Goal: Task Accomplishment & Management: Manage account settings

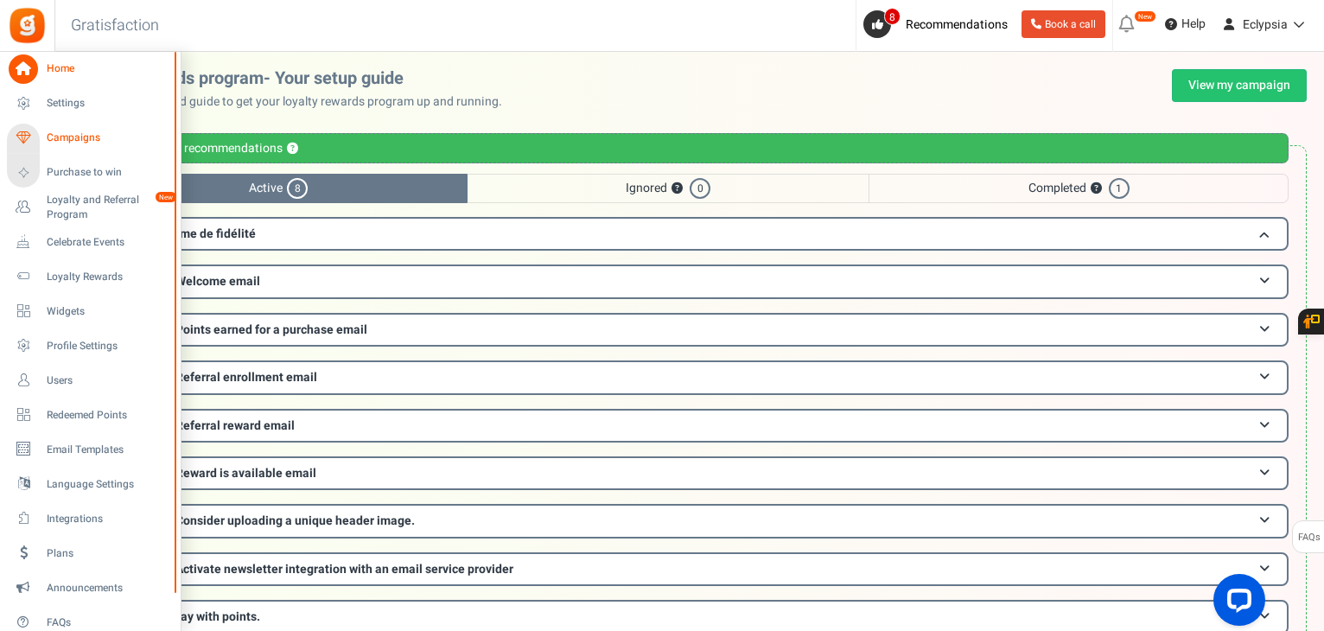
click at [62, 132] on span "Campaigns" at bounding box center [107, 138] width 121 height 15
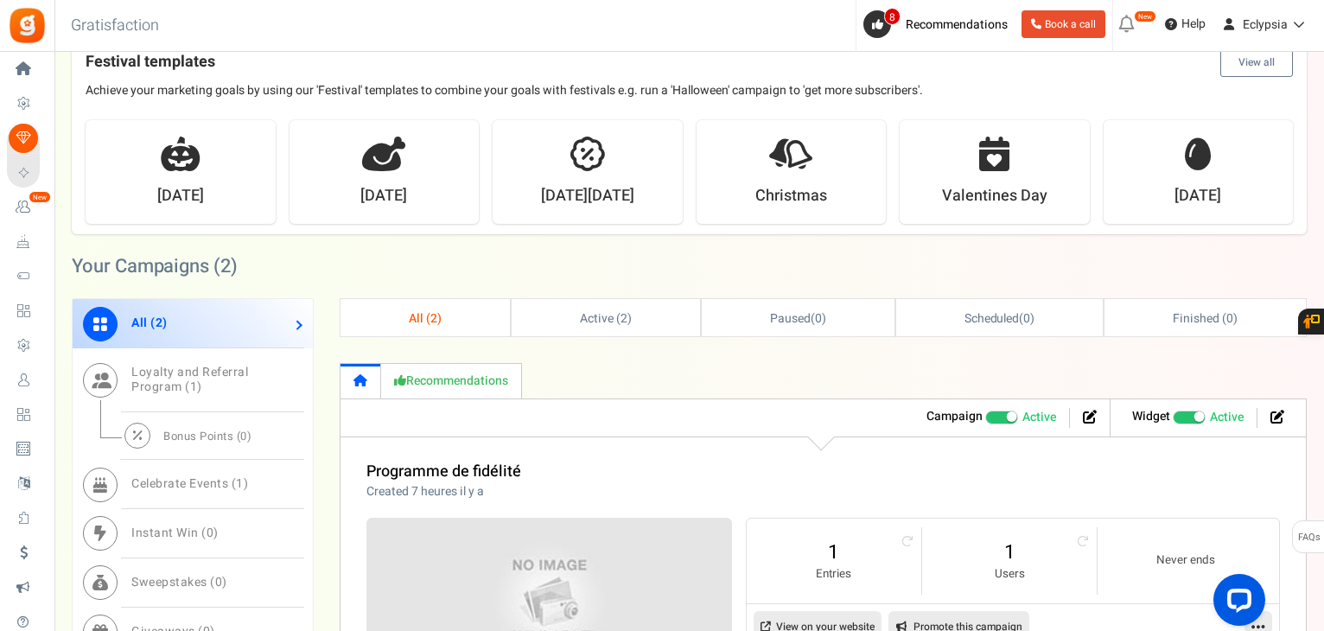
scroll to position [864, 0]
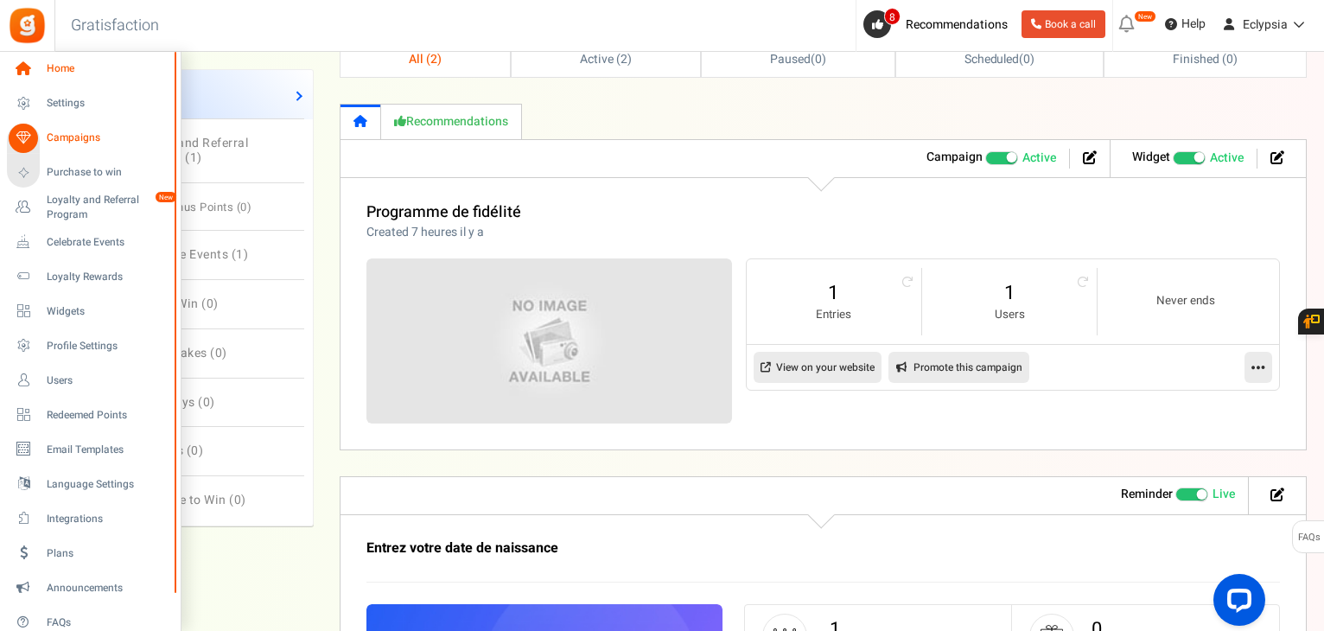
click at [67, 75] on span "Home" at bounding box center [107, 68] width 121 height 15
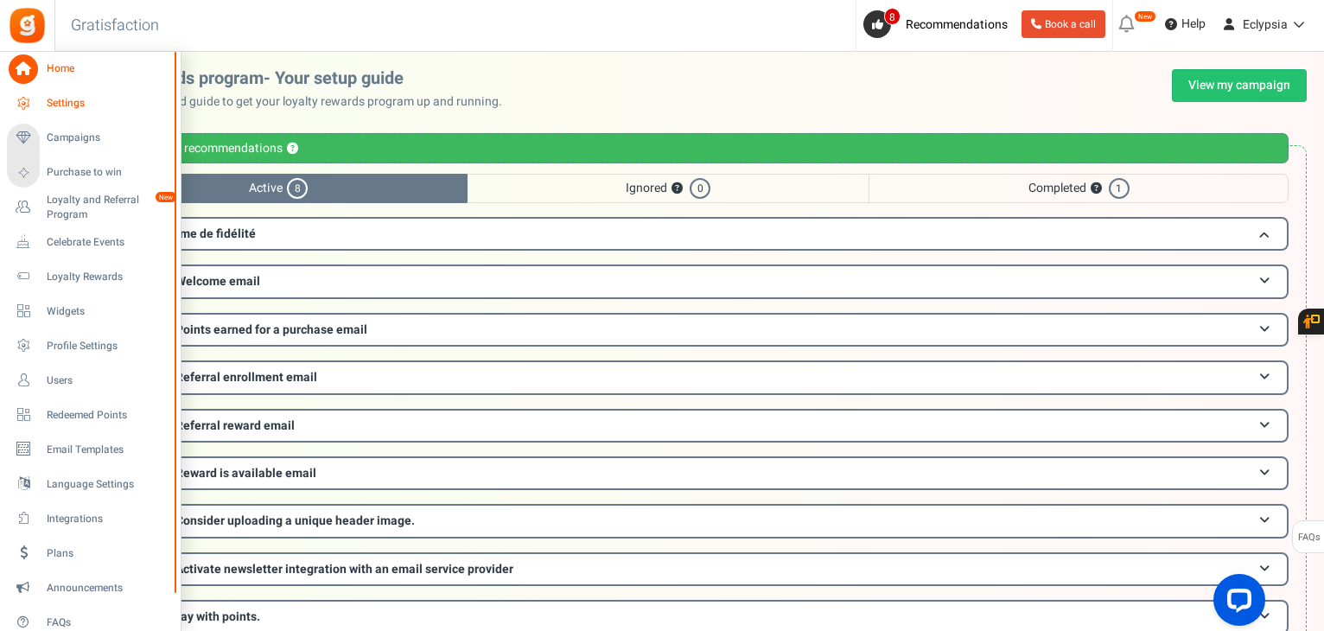
click at [48, 97] on span "Settings" at bounding box center [107, 103] width 121 height 15
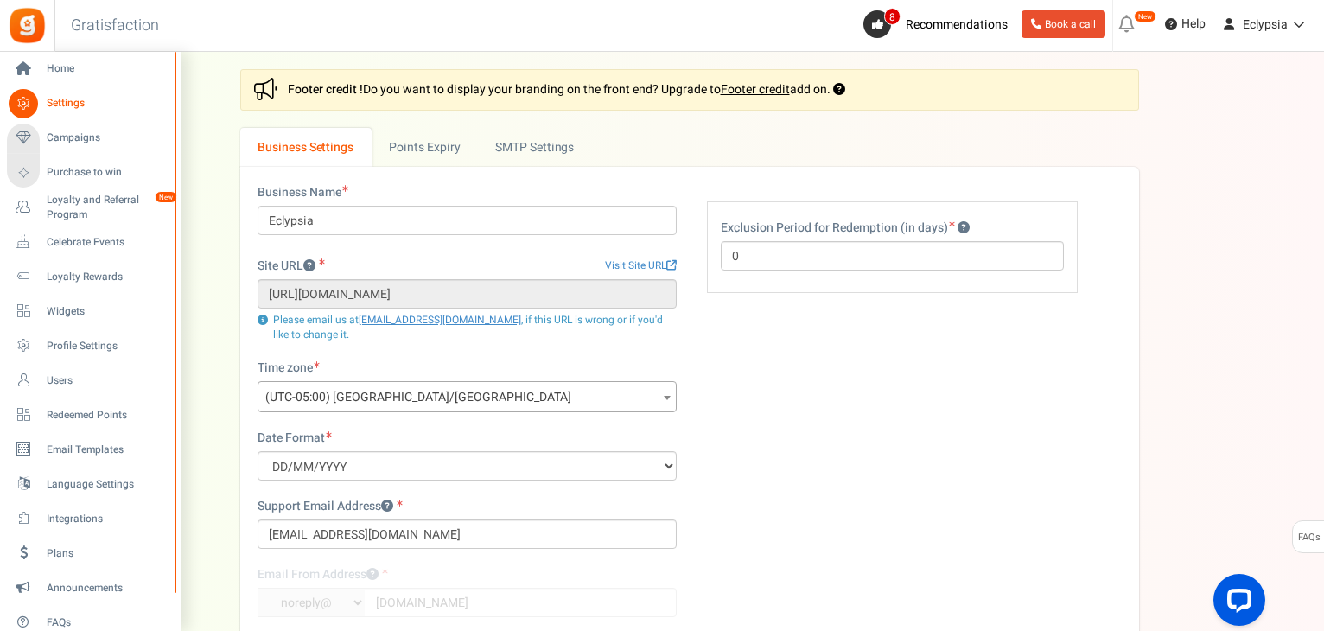
click at [76, 468] on li "Language Settings" at bounding box center [90, 484] width 180 height 35
click at [75, 477] on span "Language Settings" at bounding box center [107, 484] width 121 height 15
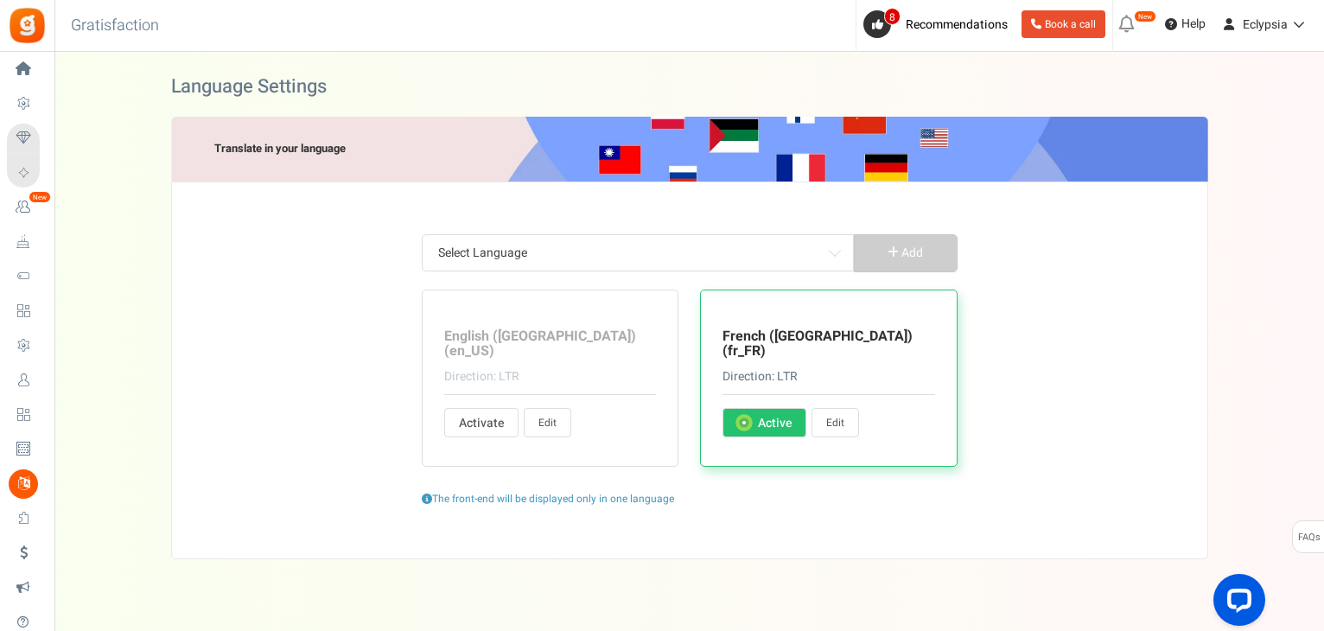
click at [834, 408] on link "Edit" at bounding box center [836, 422] width 48 height 29
type input "il y a"
type input "Vous avez déjà un compte ?"
type input "Oui, je suis déjà enregistré"
type input "et"
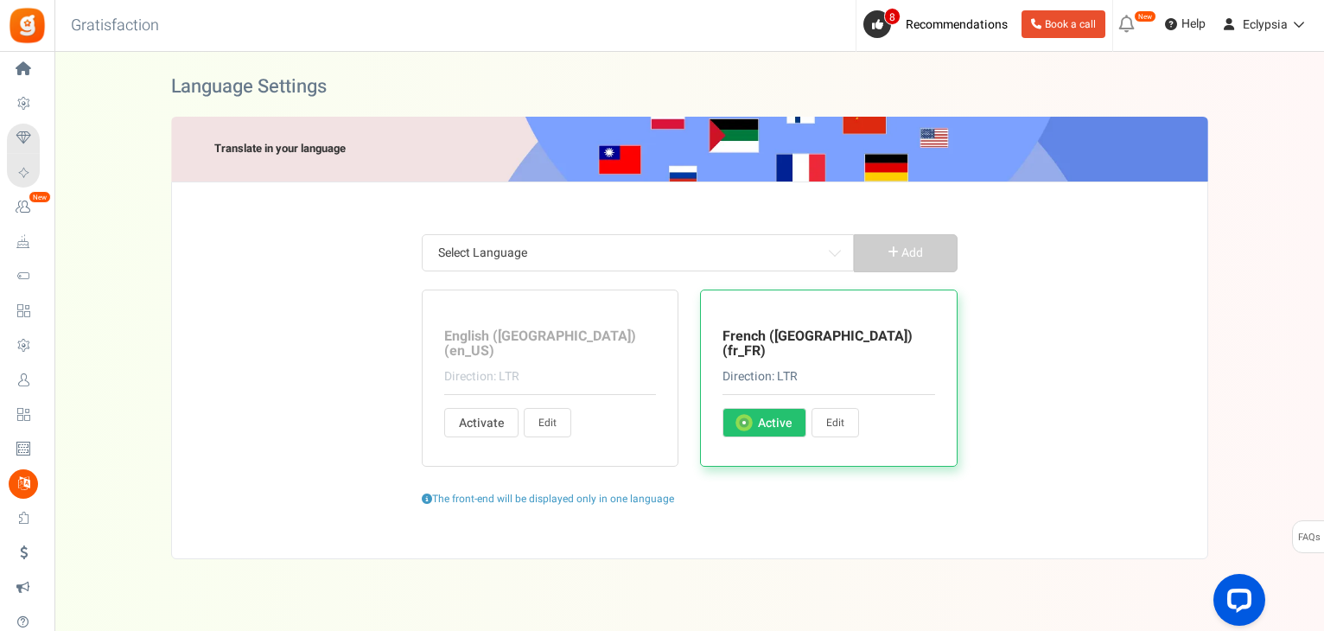
type input "Êtes-vous sur de vouloir cette récompense ?"
type input "Points échangeables"
type input "arrière"
type input "Informations de base"
type input "Obtenez <strong> +%s </strong> points bonus lors de votre inscription."
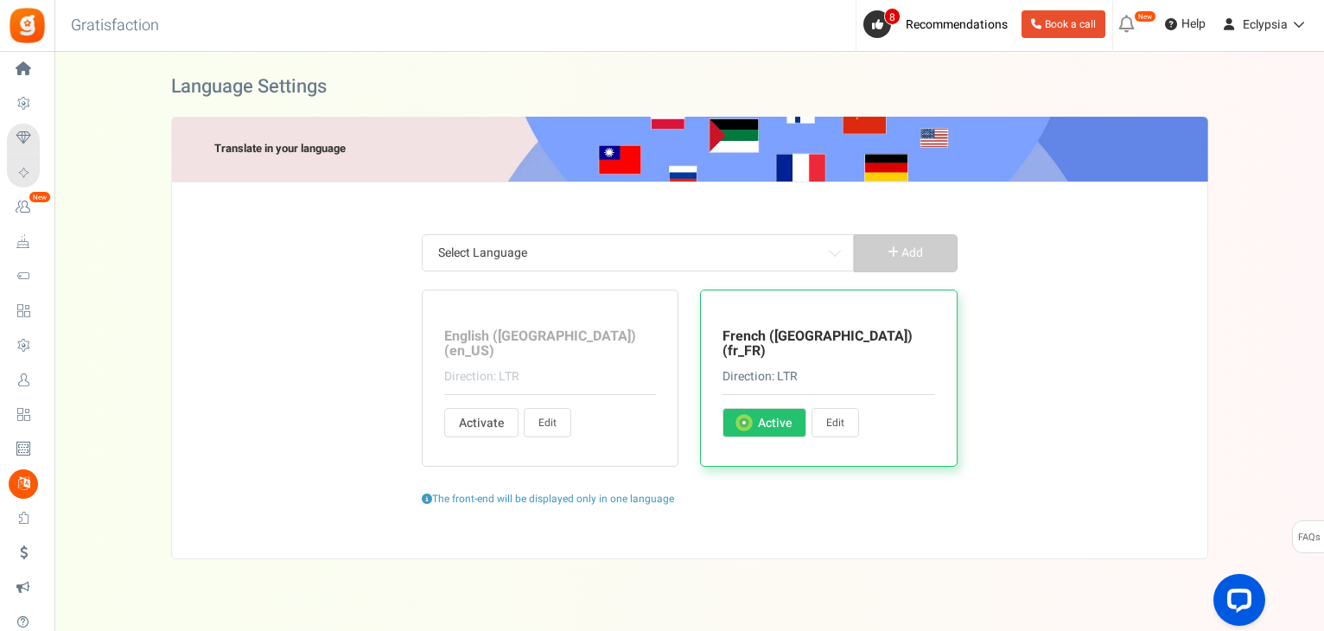
type input "D'accord, je suis d'accord"
type input "Jouer"
type input "Rupture de stock"
type input "Ouvrir"
type input "Hey! Nous organisons une promotion géniale. [PERSON_NAME] participer et en parl…"
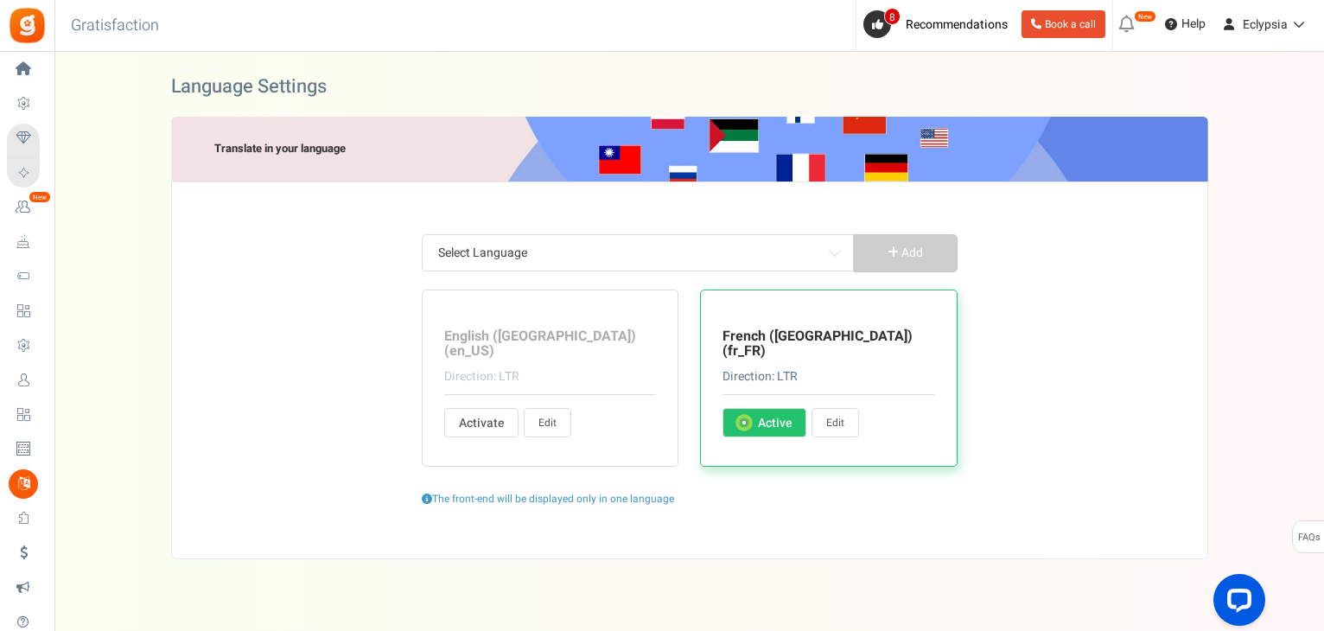
type input "Se dépêcher! L'entrée d'[DATE] se termine dans"
type input "Annuler"
type input "Challenge commencera dans %s"
type input "Changez votre mot de passe"
type input "Changer d'utilisateur"
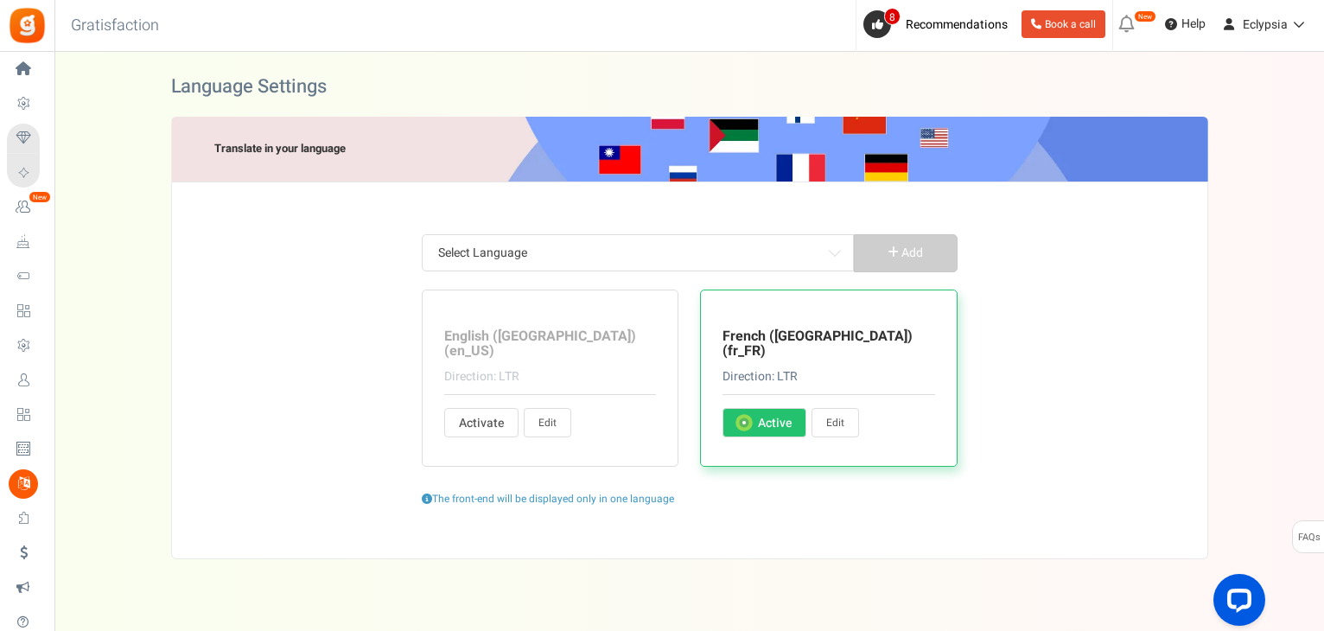
type input "Réclamer"
type input "Réclamer maintenant"
type input "Cliquez ici"
type input "Fermez"
type input "Bientôt disponible"
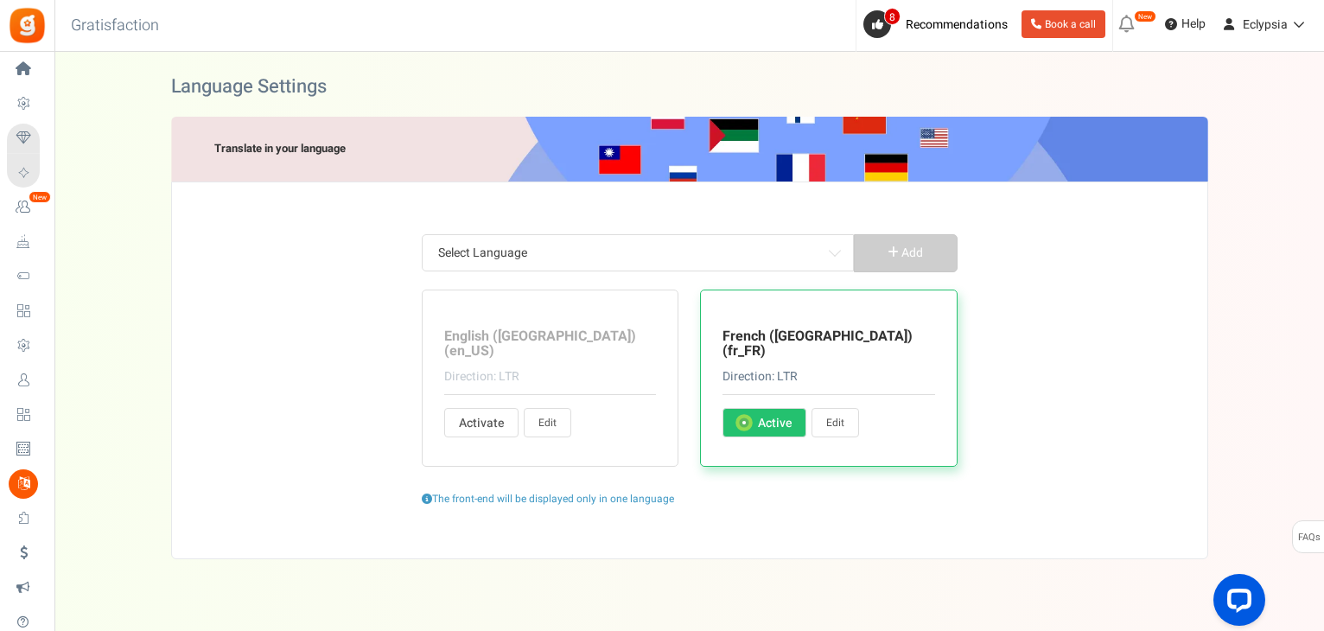
type input "[PERSON_NAME] un commentaire sur un article de blog"
type input "Profil rempli par l'utilisateur"
type input "Terminez les actions pour gagner des points."
type input "Compléter cette action pour déverrouillez votre question."
type input "<strong>Hey !</strong> compléter votre profil et de gagner %s points bonus, S'i…"
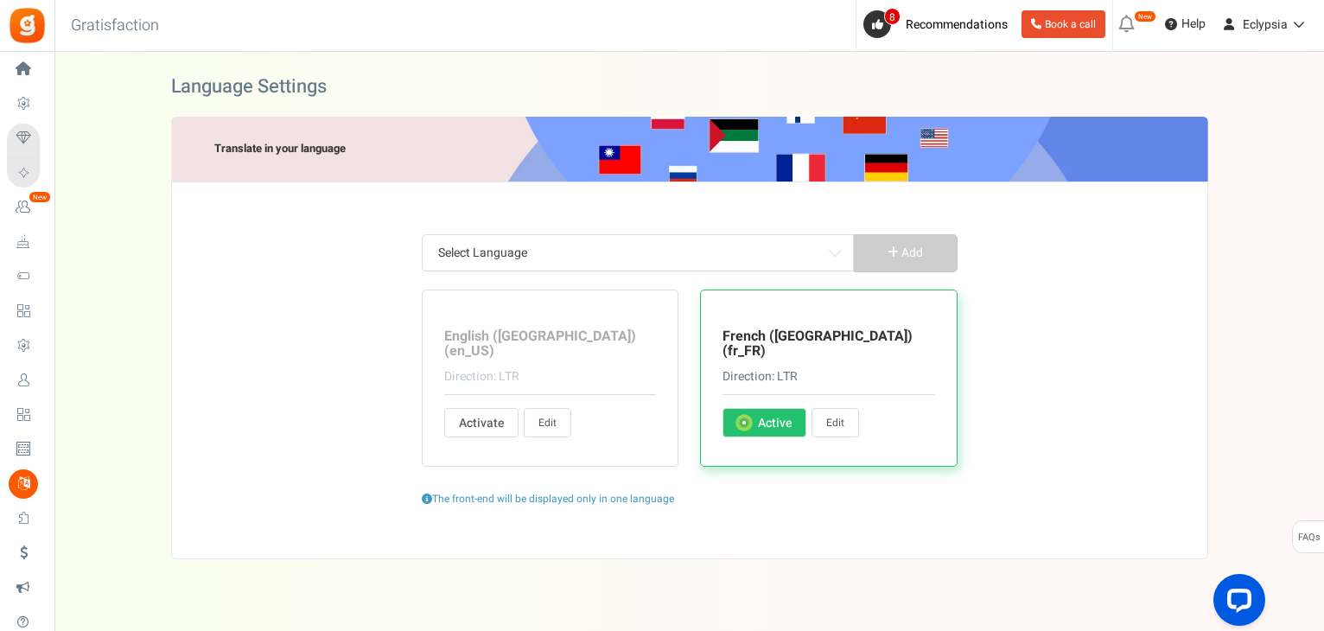
type input "terminé"
type input "FÉLICITATIONS !"
type input "Connectez avec"
type input "Connexion...."
type input "Contacter l'administrateur du site pour le coupon de récompense"
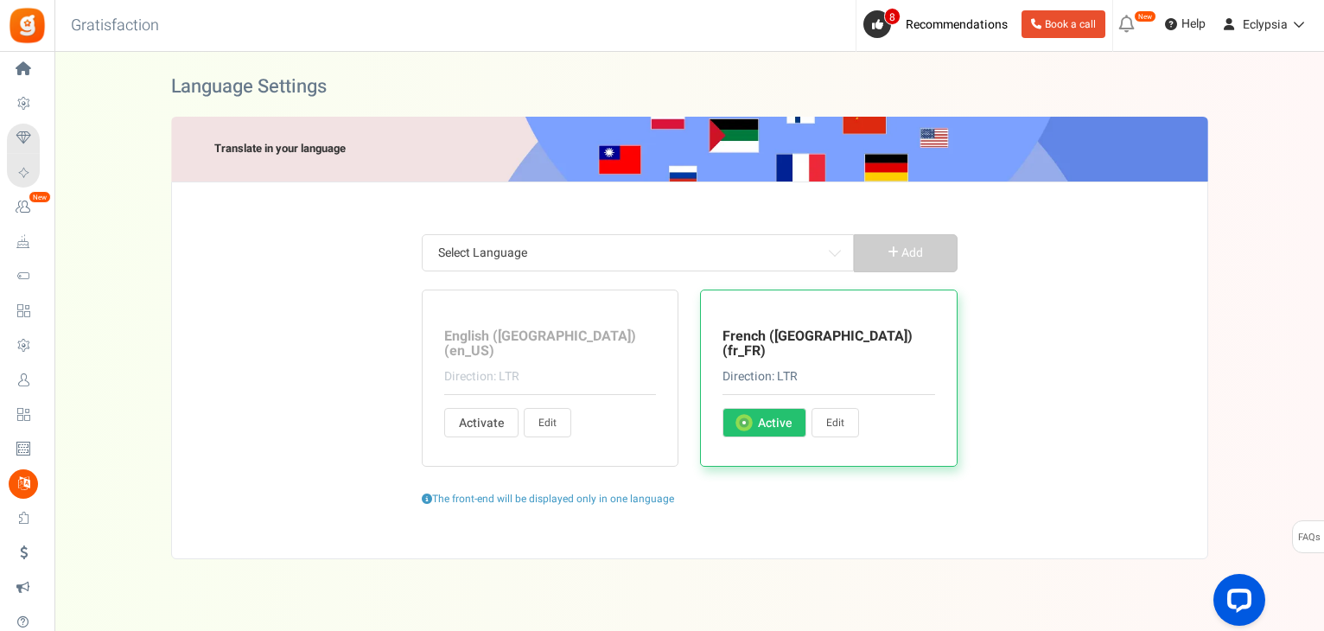
type input "Continuer"
type input "Continuer en tant que"
type input "Continuez vos achats"
type input "Créer un compte"
type input "mot de passe actuel"
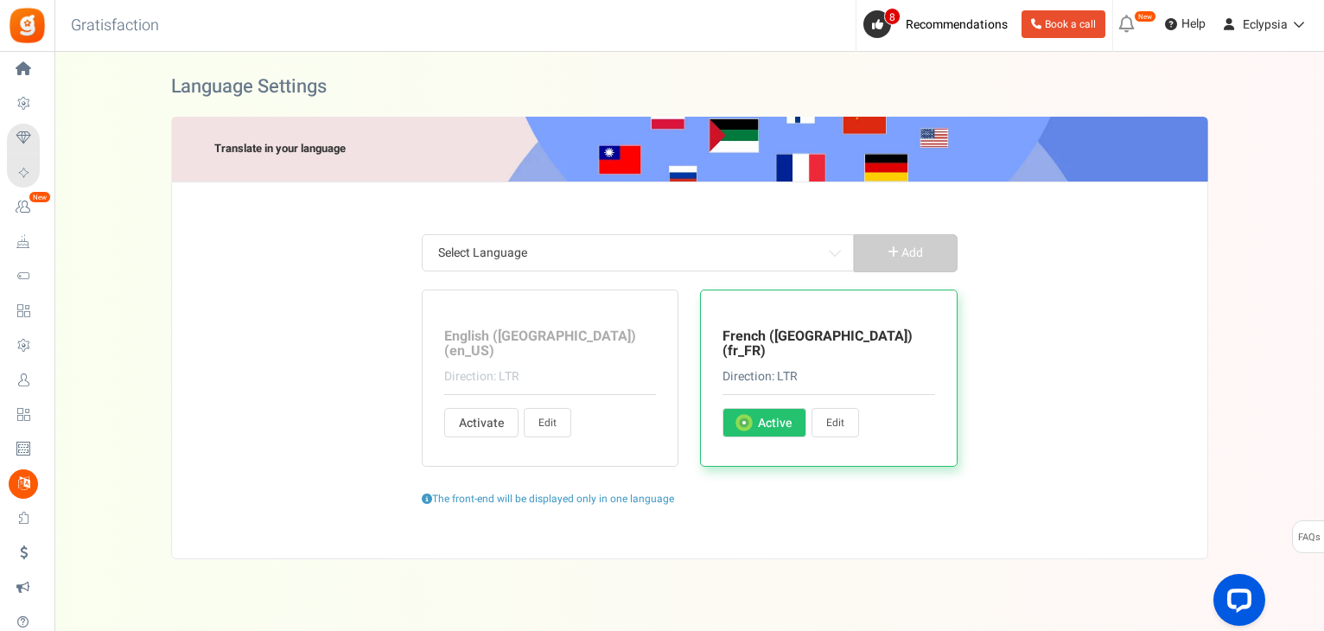
type input "Points échangés à l'achat."
type input "Jour"
type input "jours"
type input "Gagnez des"
type input "Gagnez <strong>{points}</strong> {points_label} à l'achat de ce produit."
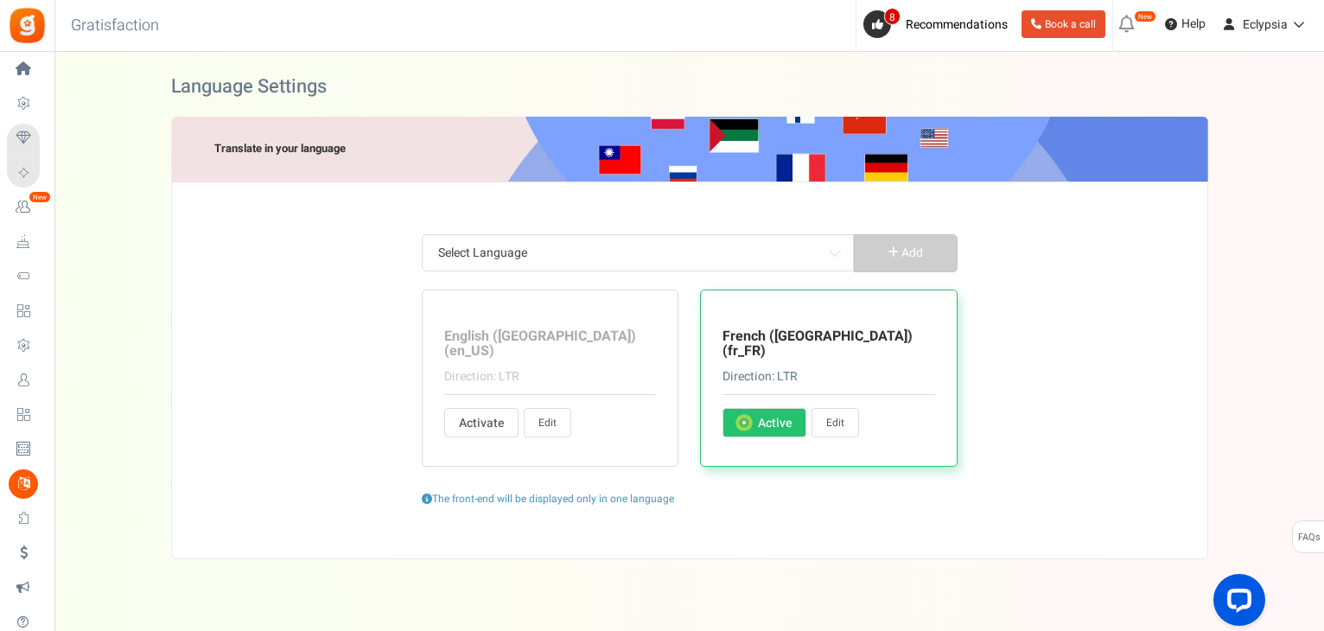
type input "Éditer le profil"
type input "[PERSON_NAME] contacter %s."
type input "Il s'agit d'un e-mail généré automatiquement. [PERSON_NAME] ne pas appuyer sur …"
type input "Merci de remplir le formulaire"
type input "Entrez l'URL de votre tableau Pinterest :"
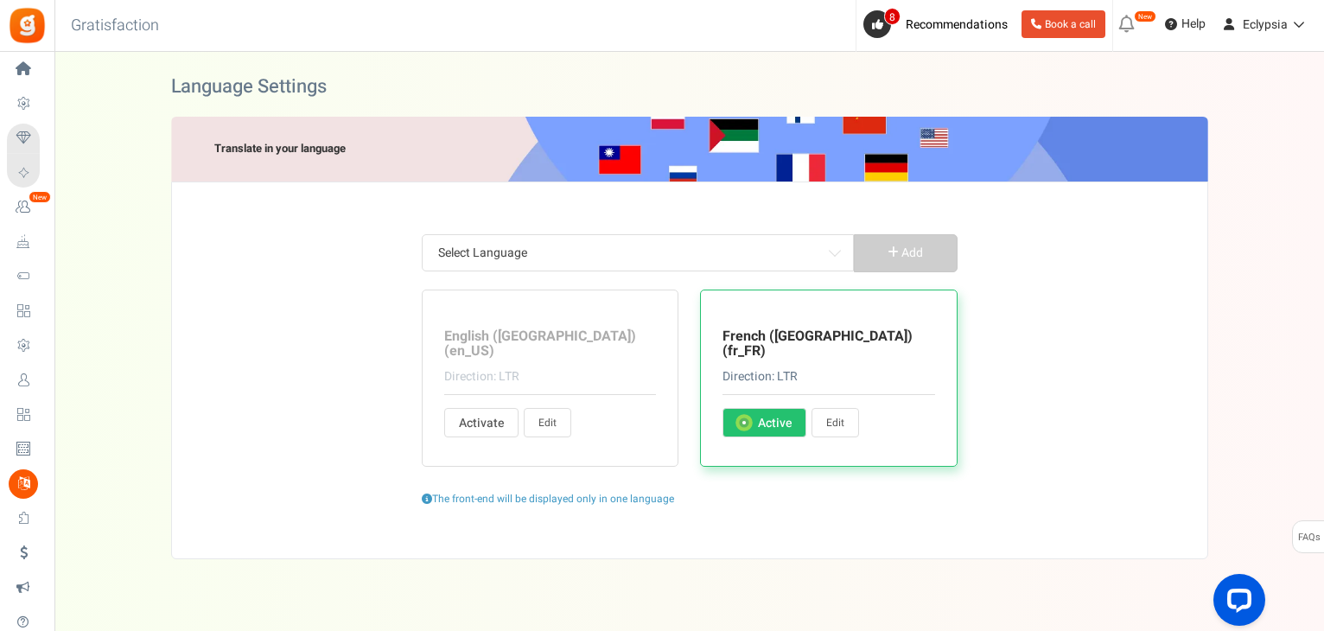
type input "Renseignez votre d'utilisateur Pinterest:"
type input "Veuillez entrer la date"
type input "Rentrez une date valide svp"
type input "Entrez votre message"
type input "Connectez-vous à la boutique"
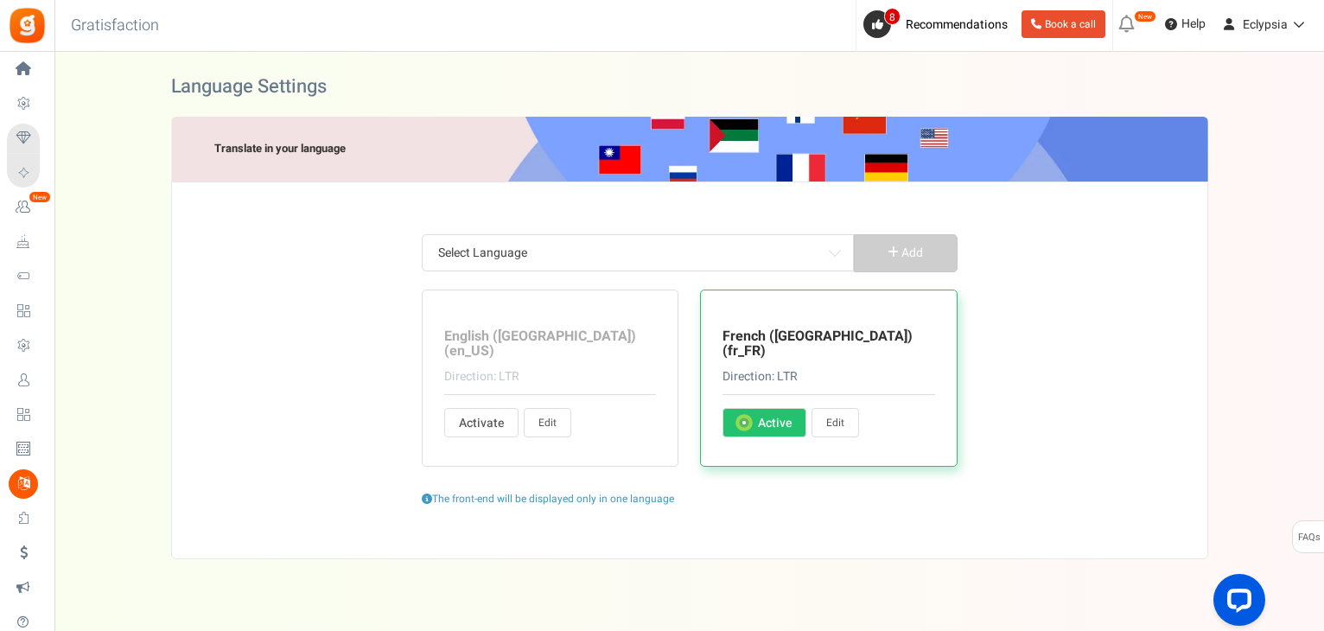
type input "Entrées"
type input "Entrée"
type input "Veuillez accepter les termes et conditions"
type input "Ceci est un compte existant. Veuillez vous connecter ci-dessous"
type input "Votre compte n'existe pas."
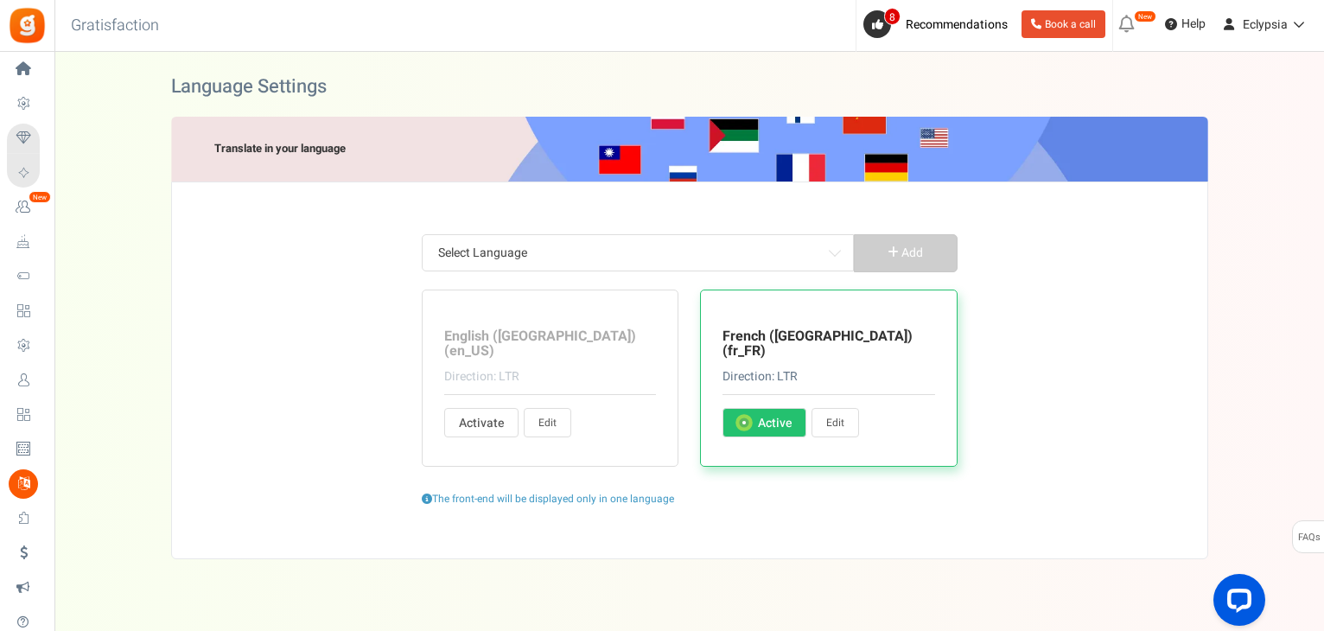
type input "Erreur : Cette adresse mail est temporairement suspendue. [PERSON_NAME] contact…"
type input "Votre campagne n'est pas publiée"
type input "Erreur : la compétition n'a pas encore commencé"
type input "Confirmez votre date de naissance"
type input "Pour des raisons de sécurité, entrez votre mot de passe actuel"
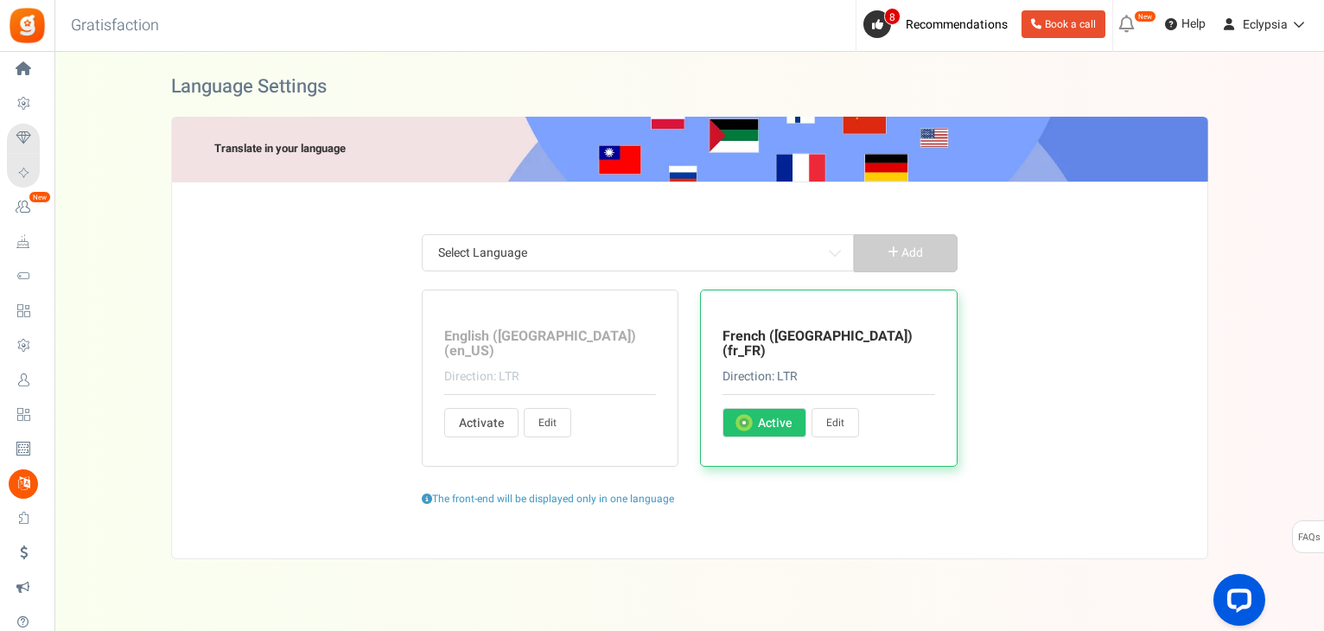
type input "Le mot de passe actuel n'est pas valide"
type input "Entrez votre date de naissance"
type input "Veuillez entrer votre date de naissance dans"
type input "Votre âge doit être supérieur à"
type input "Veuillez renseigner votre adresse mail"
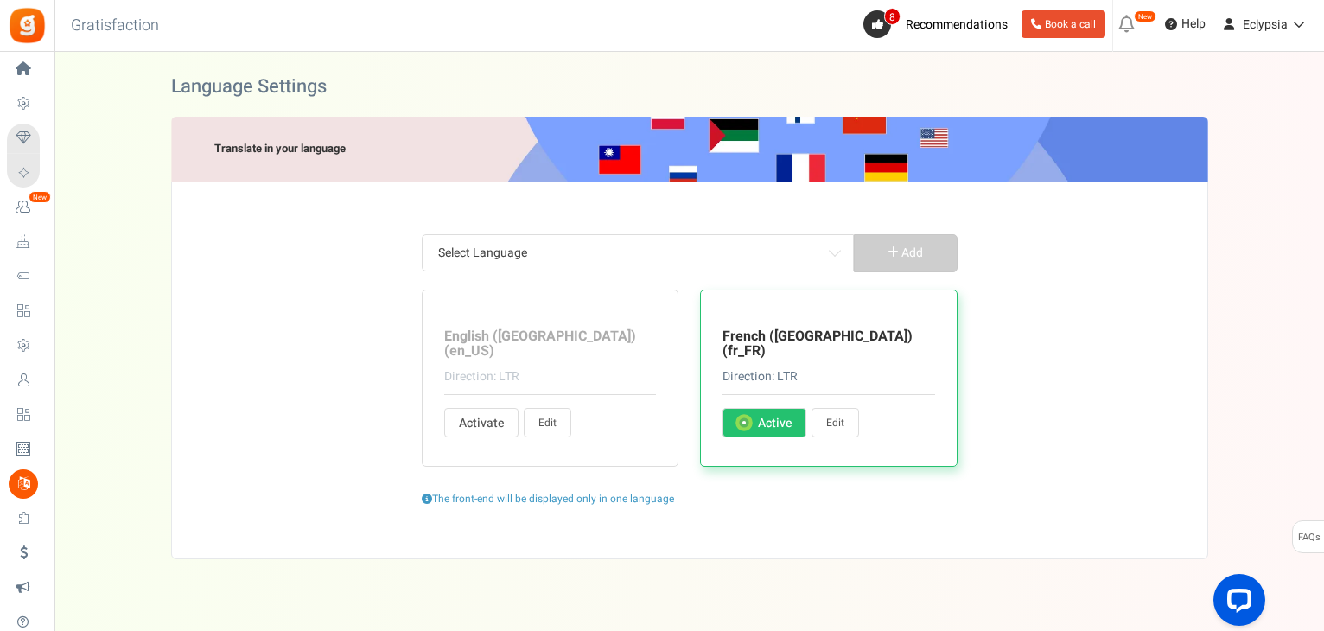
type input "Veuillez entrer une adresse email valide"
type input "L'adresse mail ou le mot de passe est invalide. [PERSON_NAME] réessayer et re-c…"
type input "Ne peut être vide"
type input "Veuillez renseigner votre message"
type input "Entrez l'adresse mail de vos amis"
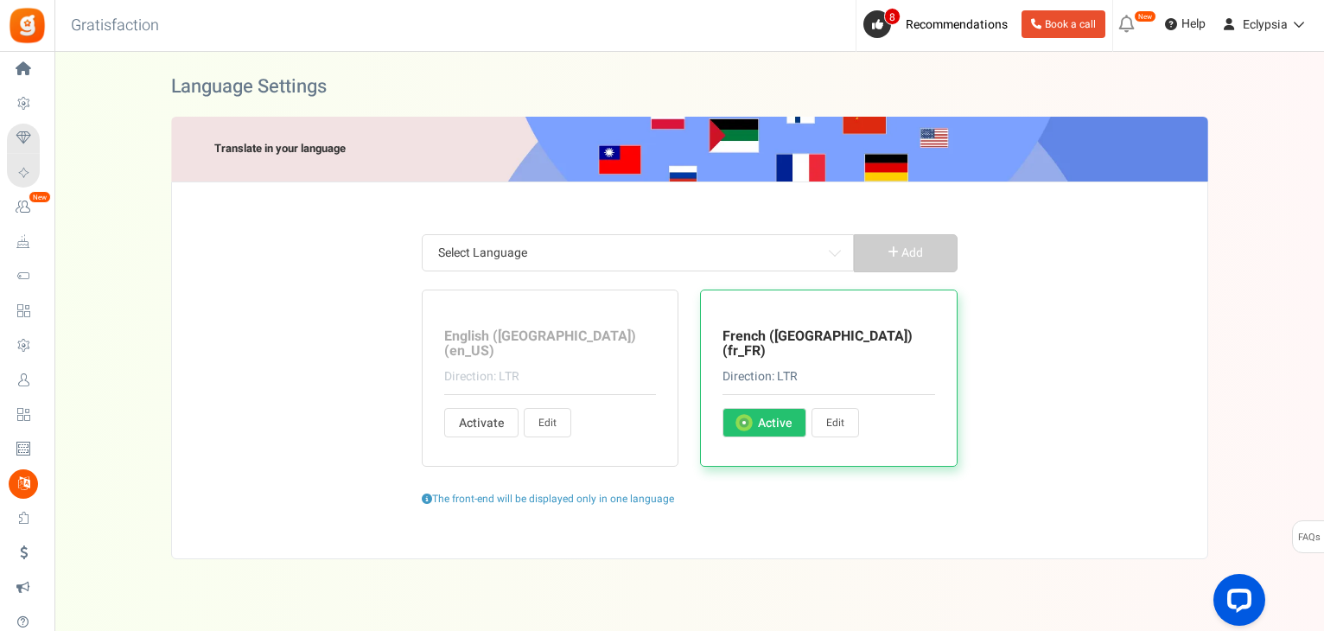
type input "Veuillez saisir une valeur numérique"
type input "Veuillez entrer un nombre valide"
type input "Erreur! Des points ont déjà été réclamés pour cette commande. Entrez un autre i…"
type input "Fault! The order ID does not match your email address."
type input "Erreur! Identifiant de reçu introuvable. Entrez un autre identifiant de reçu ou…"
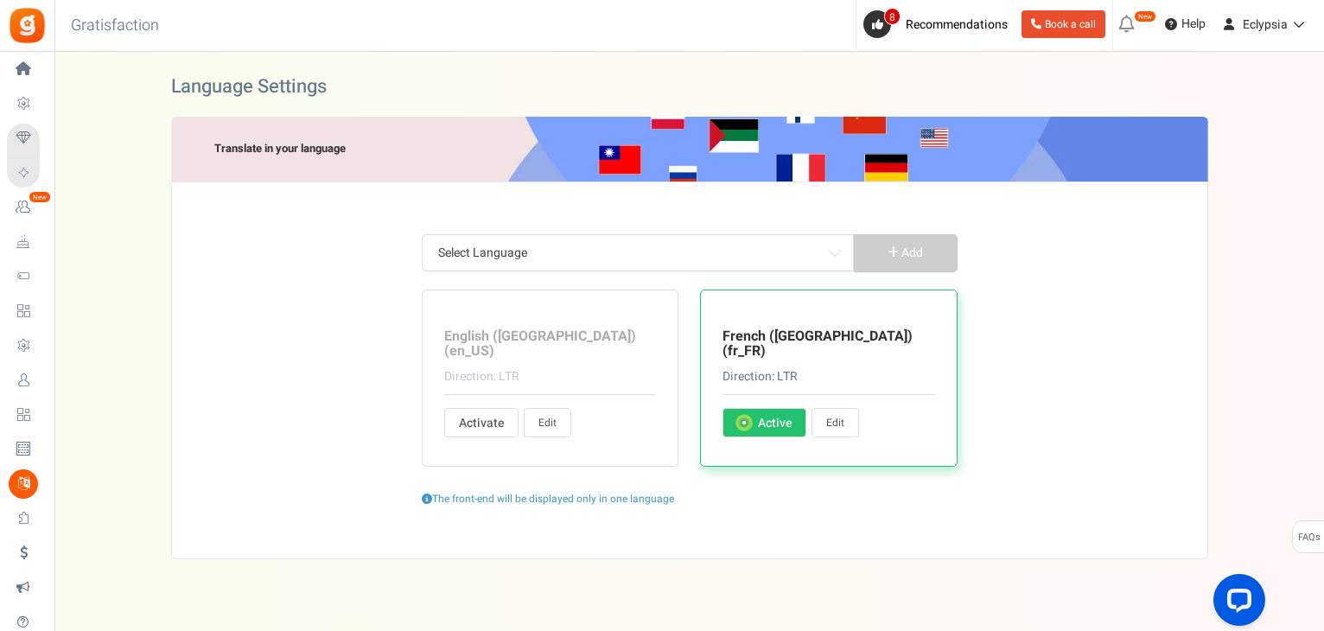
type input "Erreur! Points non attribués. La valeur de votre commande est inférieure à la v…"
type input "Valeur incorrecte. Veuillez saisir une valeur correcte!"
type input "Erreur : Accès non valide"
type input "Erreur : Campagne invalide"
type input "Trop d'essais! [PERSON_NAME] confirmer que vous n'êtes pas un robot"
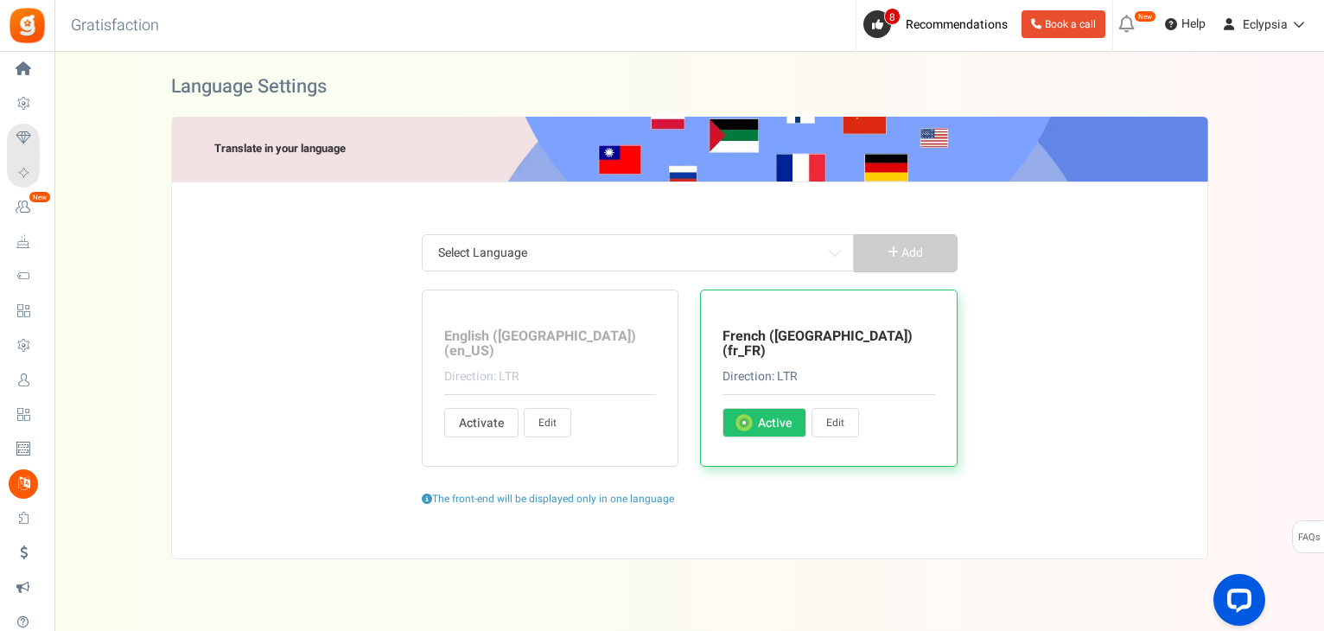
type input "Adresse mail non valide"
type input "Erreur : extension d'image non valide"
type input "PIN invalide. Le code PIN doit contenir uniquement des caractères numériques (0…"
type input "Produit non valide"
type input "Oops! Votre session a expiré"
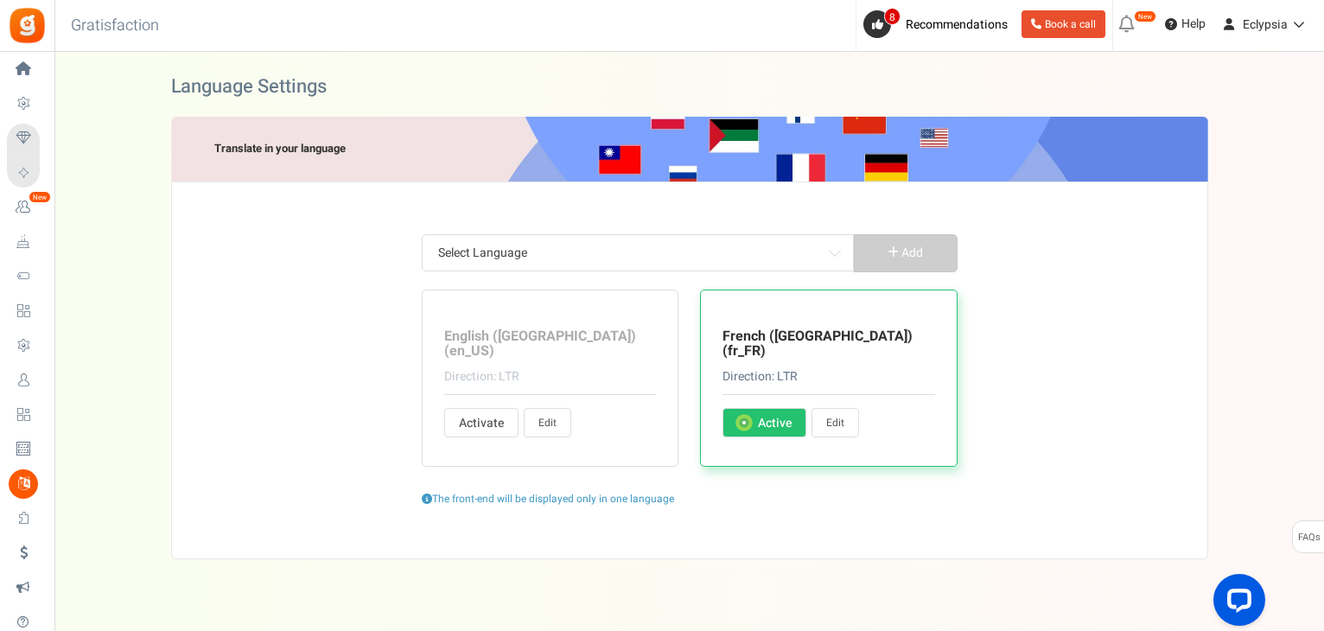
type input "Erreur : Site non valide"
type input "Veuillez entrer une URL valide"
type input "Erreur : Utilisateur invalide"
type input "La valeur de votre commande est inférieure à la valeur de commande minimale"
type input "Oups! Plus de points requis"
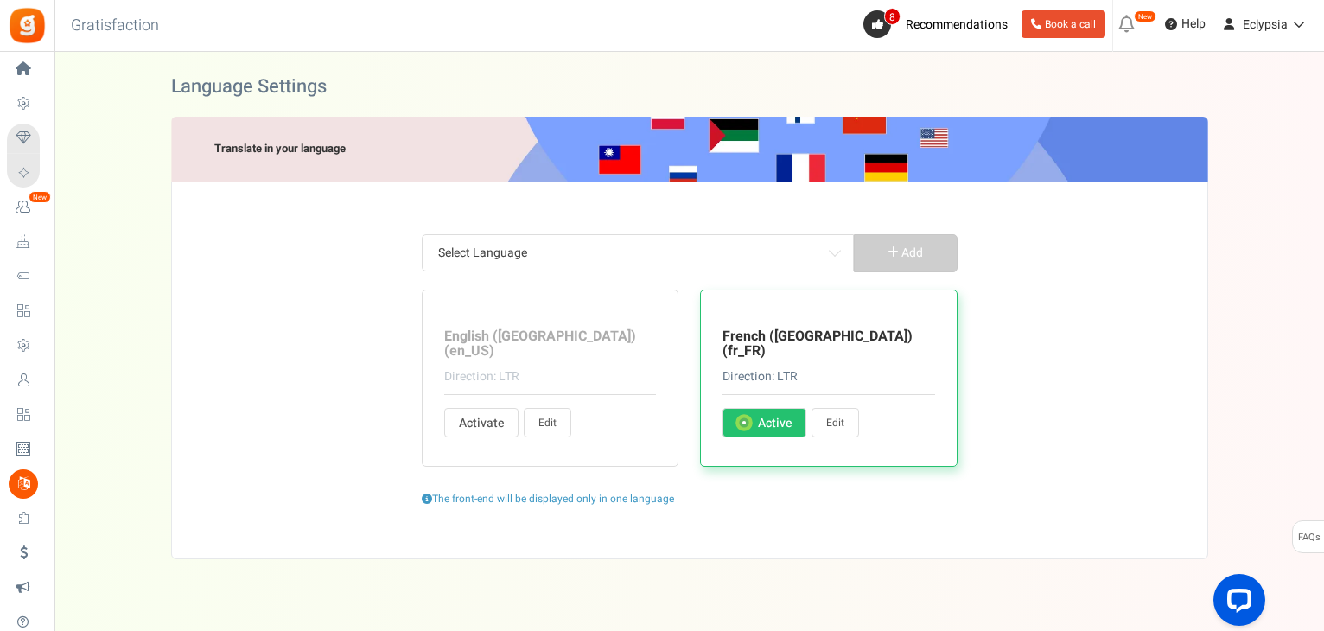
type input "Merci d'entrer votre nom"
type input "Saisissez uniquement des lettres"
type input "Veuillez entrer votre nouveau mot de passe à nouveau"
type input "Veuillez entrer votre nouveau mot de passe"
type input "La date de la commande est antérieure à la date de début du programme de fidéli…"
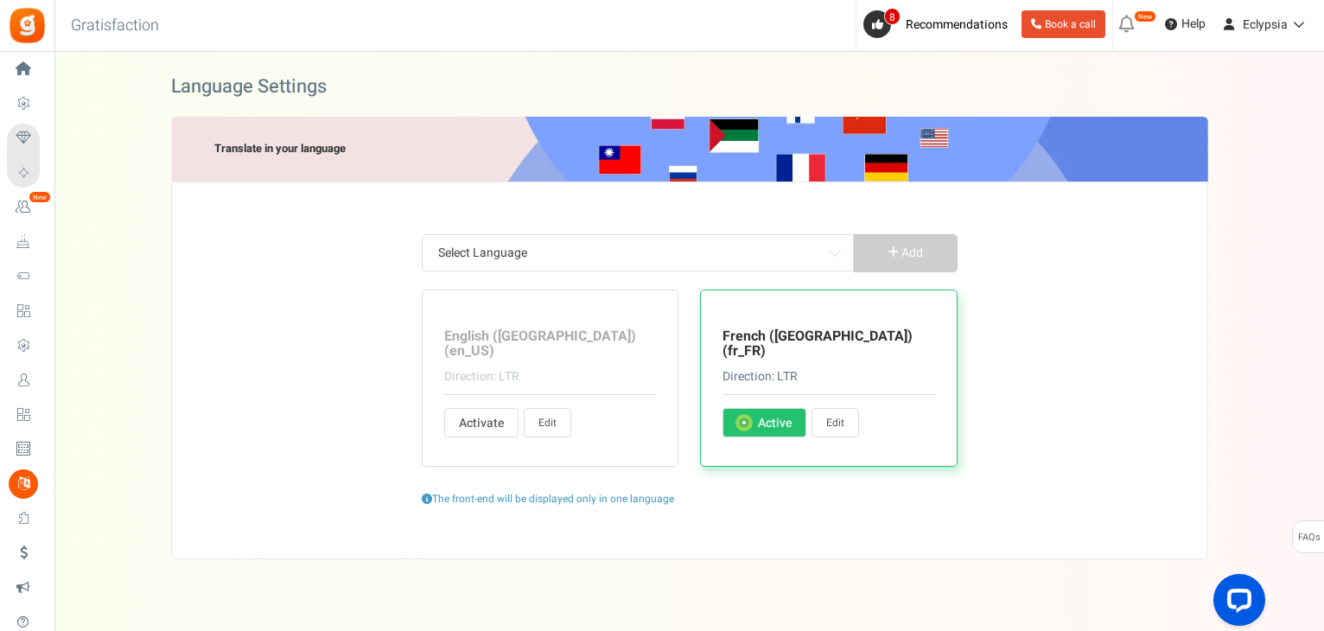
type input "Entrez votre mot de passe"
type input "Le mot de passe et le nouveau mot de passe ne correspondent pas! Veuillez réess…"
type input "Merci de nous évaluer"
type input "Veuillez vous inscrire à la campagne"
type input "Erreur inconnue: utilisateur non enregistré"
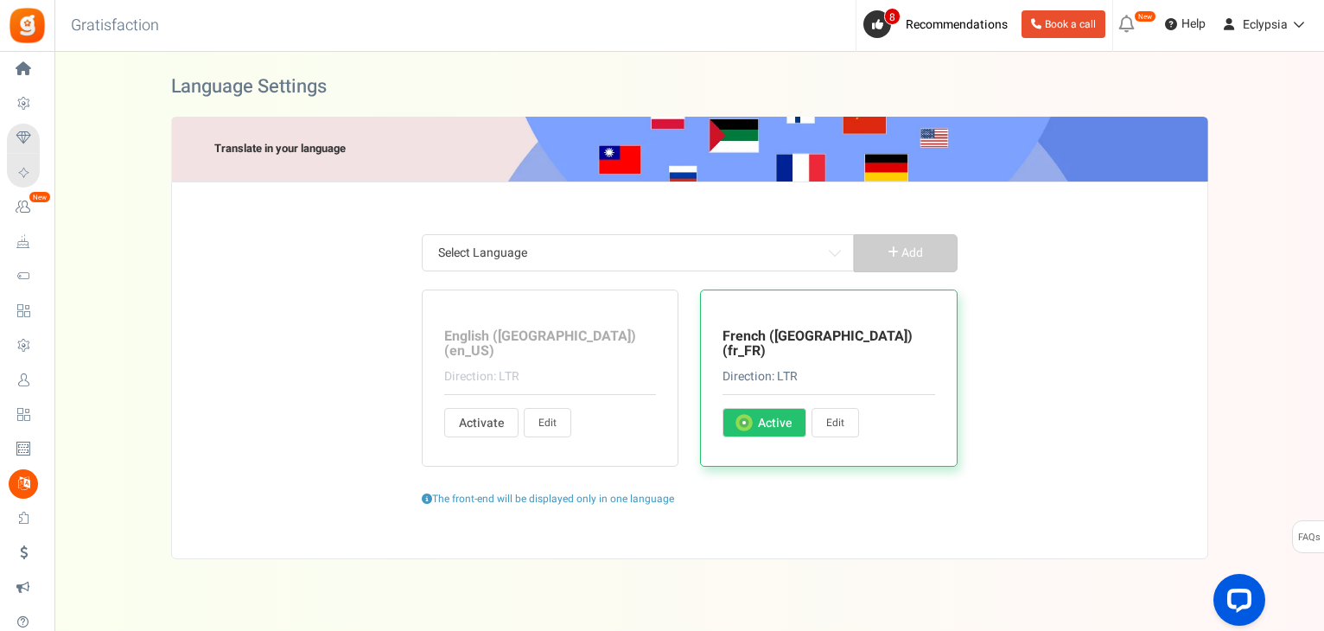
type input "[PERSON_NAME] sélectionner"
type input "Oups ! [PERSON_NAME], quelque chose s'est mal passé. Veuillez réessayer."
type input "Caractères spéciaux non autorisés"
type input "Erreur : Entrez un hashtag twitter"
type input "Erreur ! Longueur de Tweet dépassée. Raccourcissez votre message et réessayez"
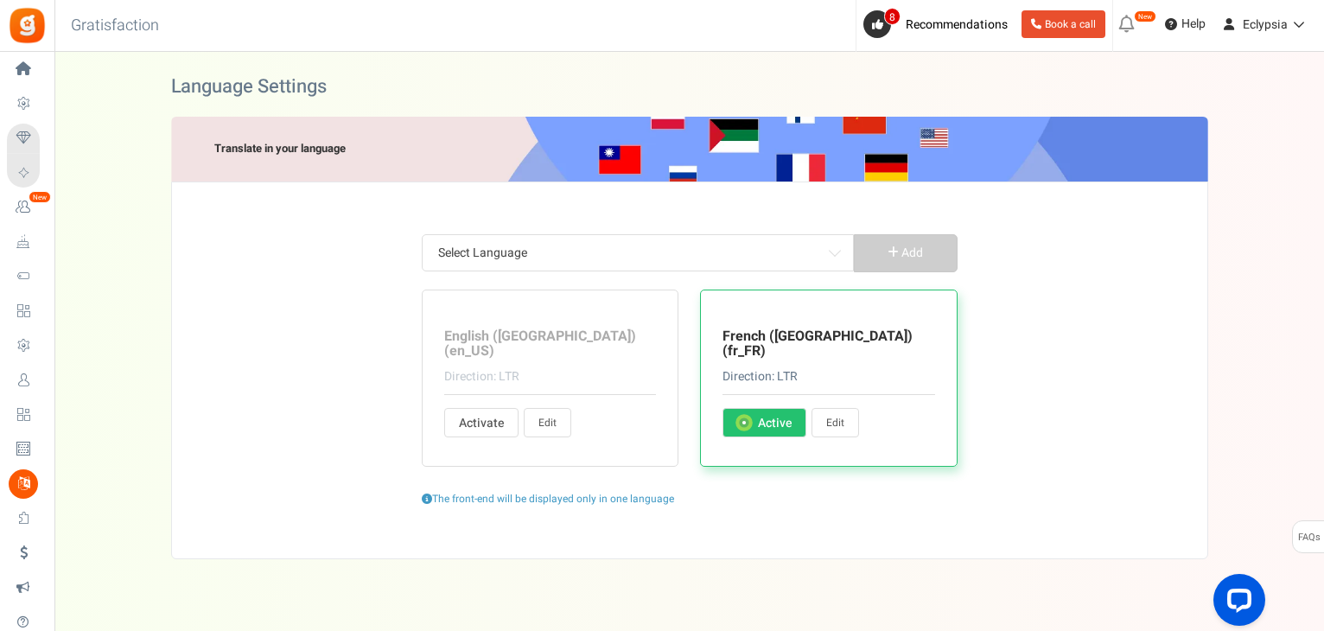
type input "Veuillez renseigner votre code postal"
type input "Toutes nos félicitations! Vous avez gagné %points pour cette transaction!"
type input "Les récompenses seront données l'année suivante si la date indiquée est dans le…"
type input "Expire:"
type input "Cette promotion n'est en aucun cas sponsorisée, approuvée ou administrée par ou…"
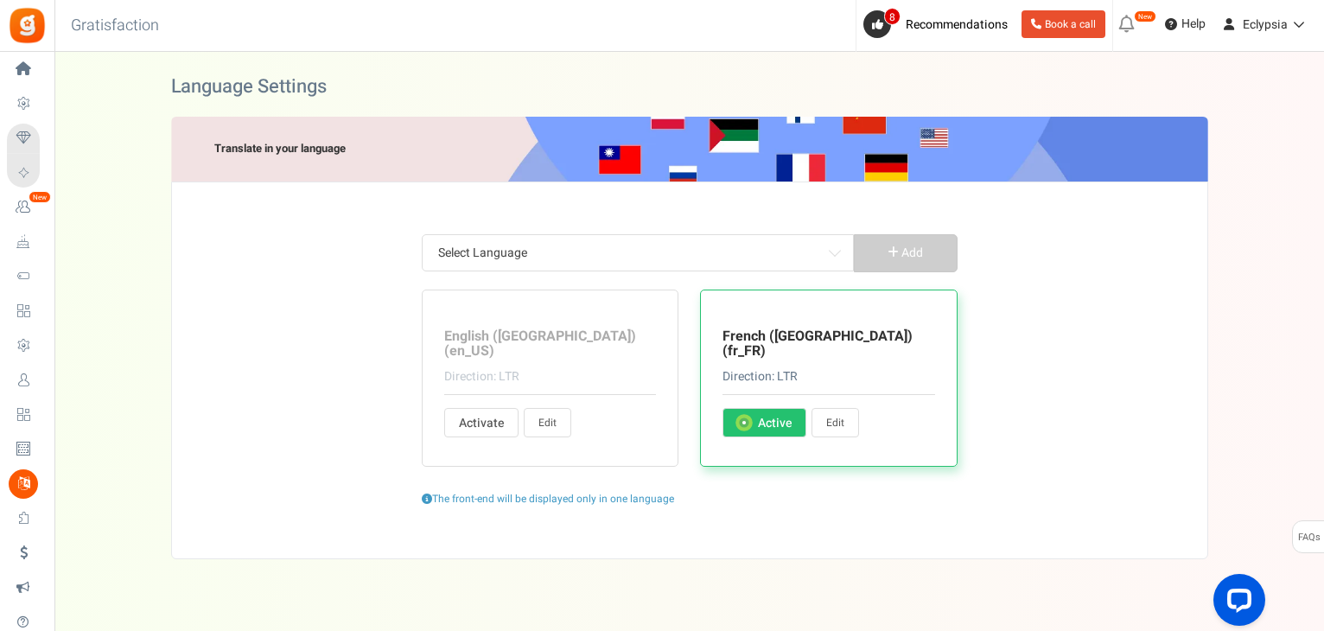
type input "et non sur Facebook. En participant à cette promotion, vous acceptez une libéra…"
type input "ID e-mail non valide. [PERSON_NAME] contacter l'administrateur du site."
type input "Votre compte est restreint. [PERSON_NAME] contacter l'administrateur du site."
type input "Suivre"
type input "En participant à cette campagne, vous acceptez nos"
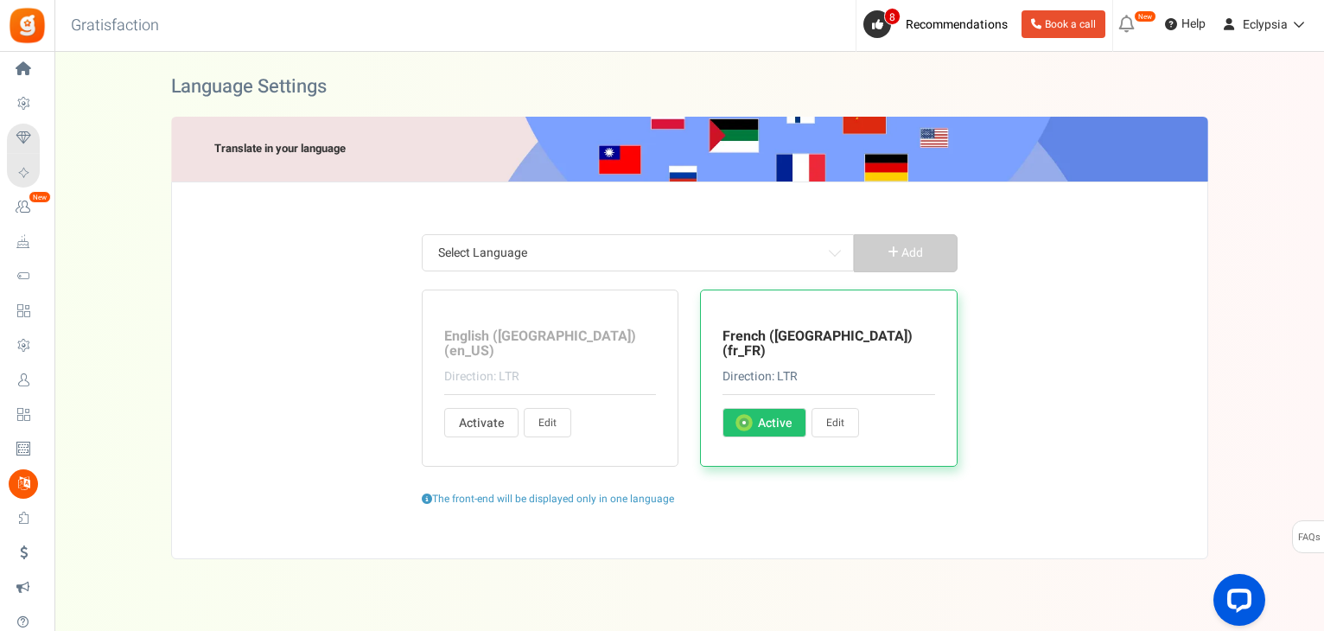
type input "Pour plus :"
type input "J'ai oublié mon PIN"
type input "Les instructions pour réinitialiser le code PIN vous ont été envoyées par e-mai…"
type input "J'ai lu et j'accepte les"
type input "Merci pour votre visite. La campagne commencera dans"
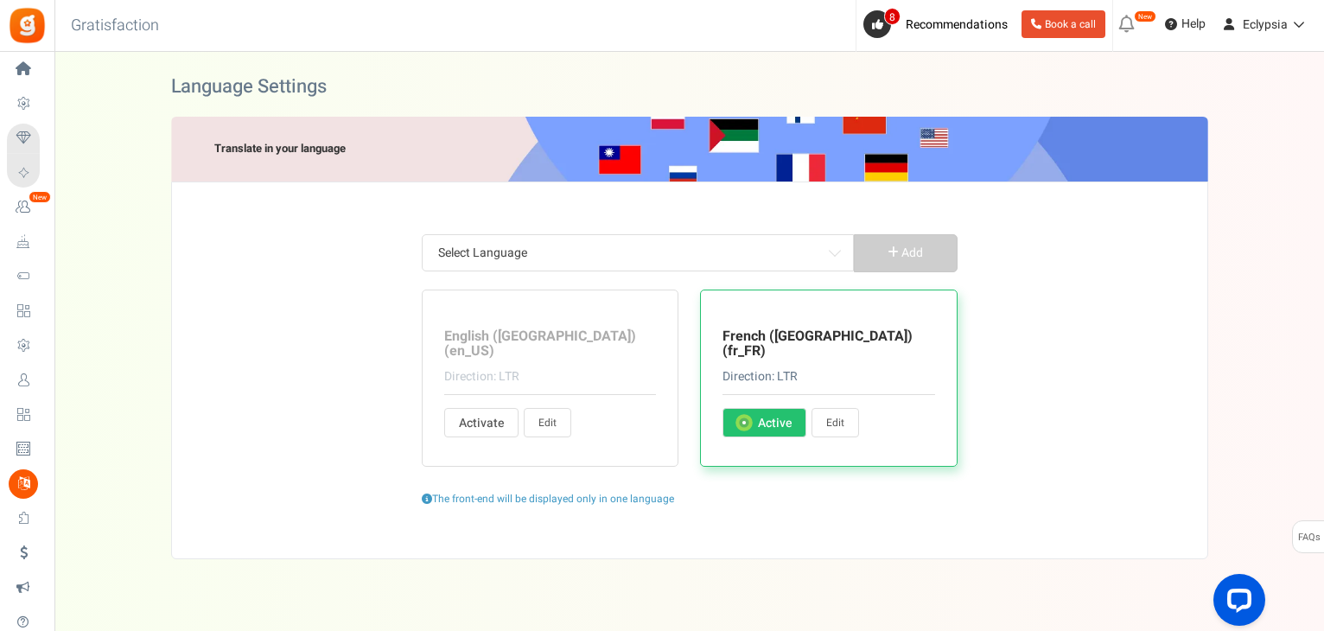
type input "Merci de votre visite! La date de promotion a expiré. Le ou les gagnants seront…"
type input "Merci de votre visite. La campagne est actuellement indisponible."
type input "Programme fermé"
type input "Nous utilisons Apps Mav comme plateforme de promotions. En cliquant sur les opt…"
type input "Apps Mav est le processeur de données et le contrôleur de données"
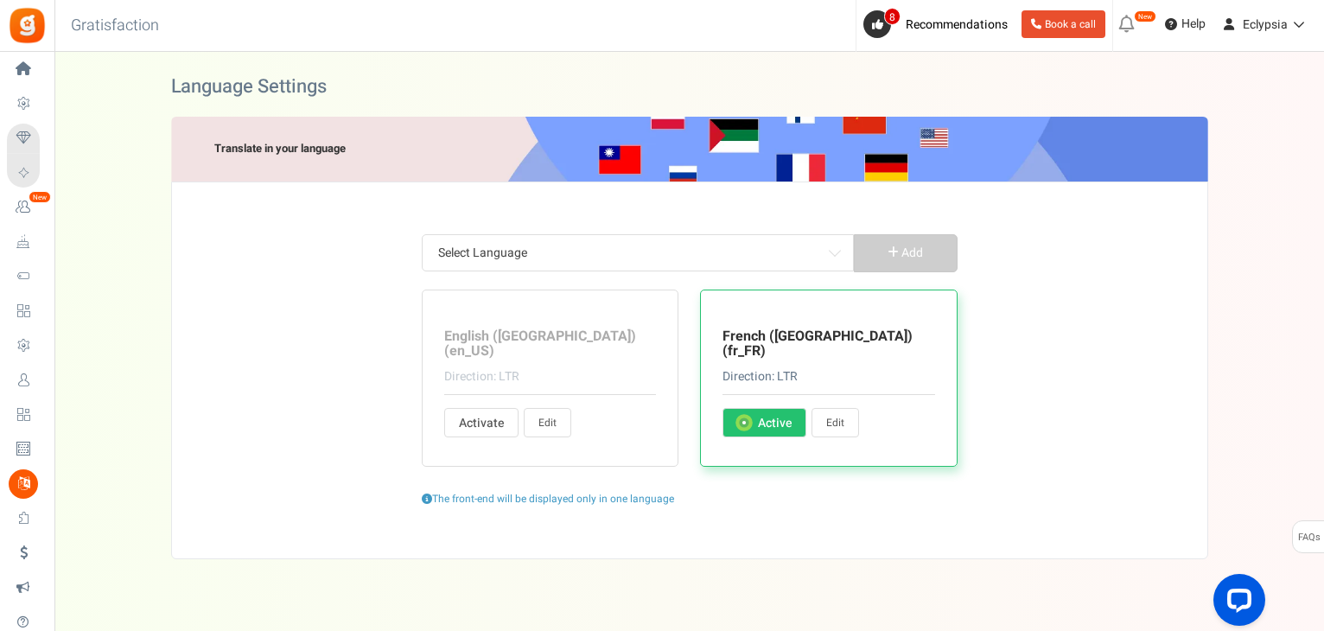
type input "Obtenir plus de points"
type input "Aller sur la boutique"
type input "Ces points ne peuvent pas être échangés actuellement. Ils seront ajoutés à vos …"
type input "Pour plus d'entrées"
type input "Points que tu peux échanger contre des récompenses"
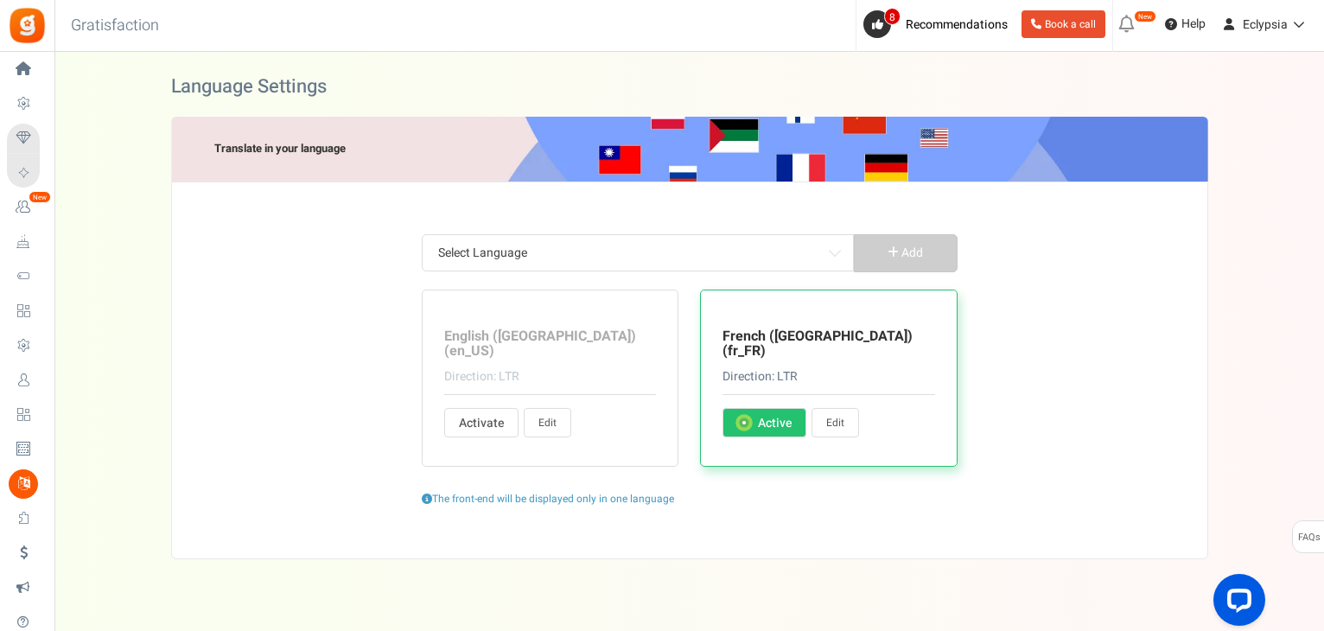
type input "Total des points échangés par l'utilisateur depuis la dernière date d'expiration"
type input "Total des points moins les points échangés. Les points actuellement en période …"
type input "Vous avez obtenu %nb_worth points pour %title"
type input "vous avez dépensé %nb_worth points pour %title"
type input "heure"
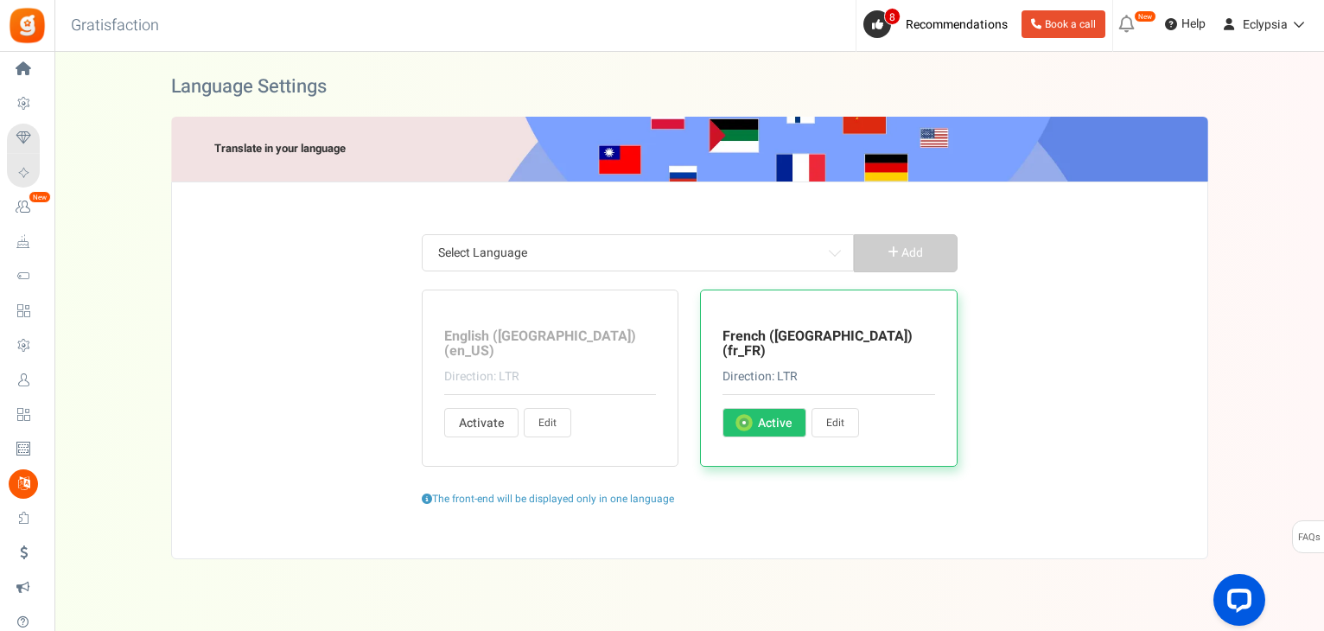
type input "heures"
type input "Anniversaire"
type input "Charactère(s) restant(s)"
type input "Ville de naissance"
type input "Réclamés"
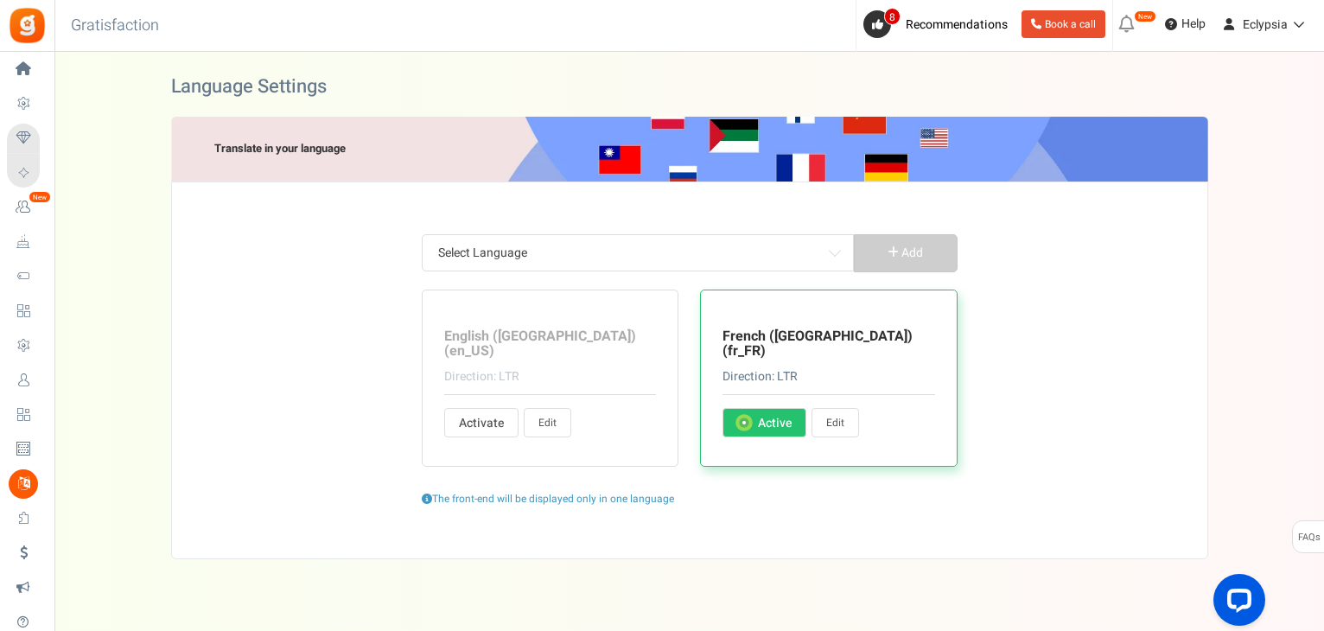
type input "Nom de l'entreprise"
type input "Copié"
type input "Copie"
type input "Pays"
type input "Votre mot de passe actuel"
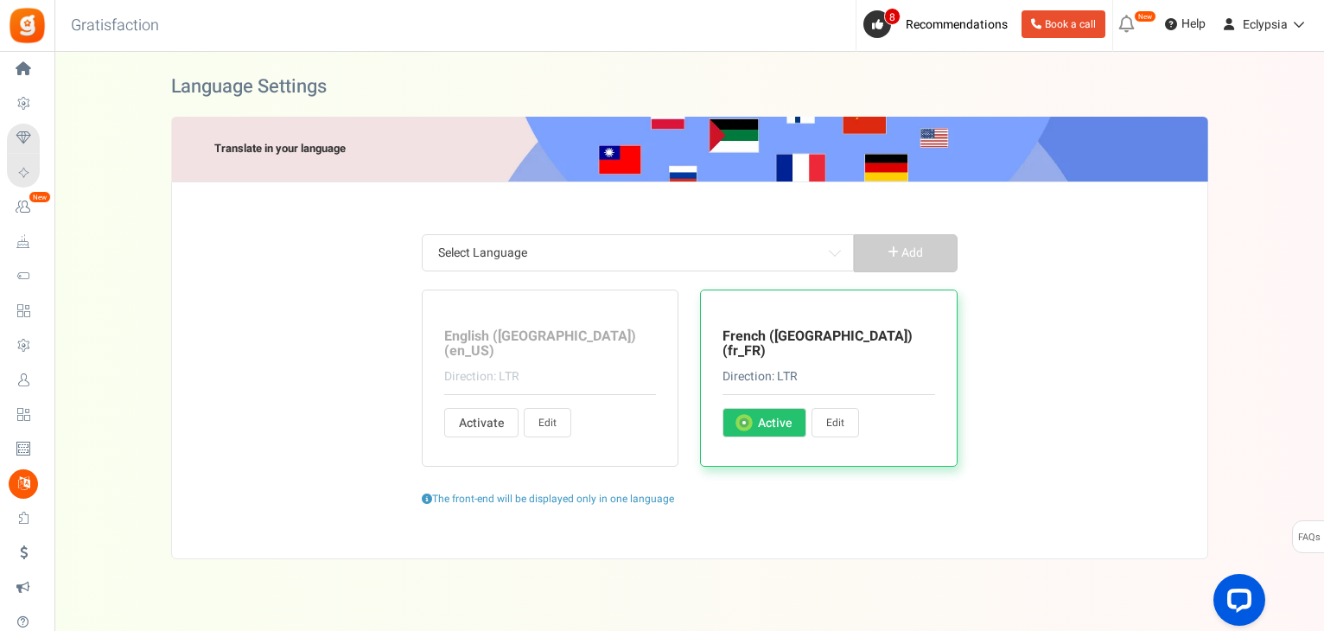
type input "Écrivez quelques renseignements sur vous"
type input "Entrez les adresses mail séparées par des virgules"
type input "Prénom"
type input "J'ai au moins %s ans"
type input "Date de naissance"
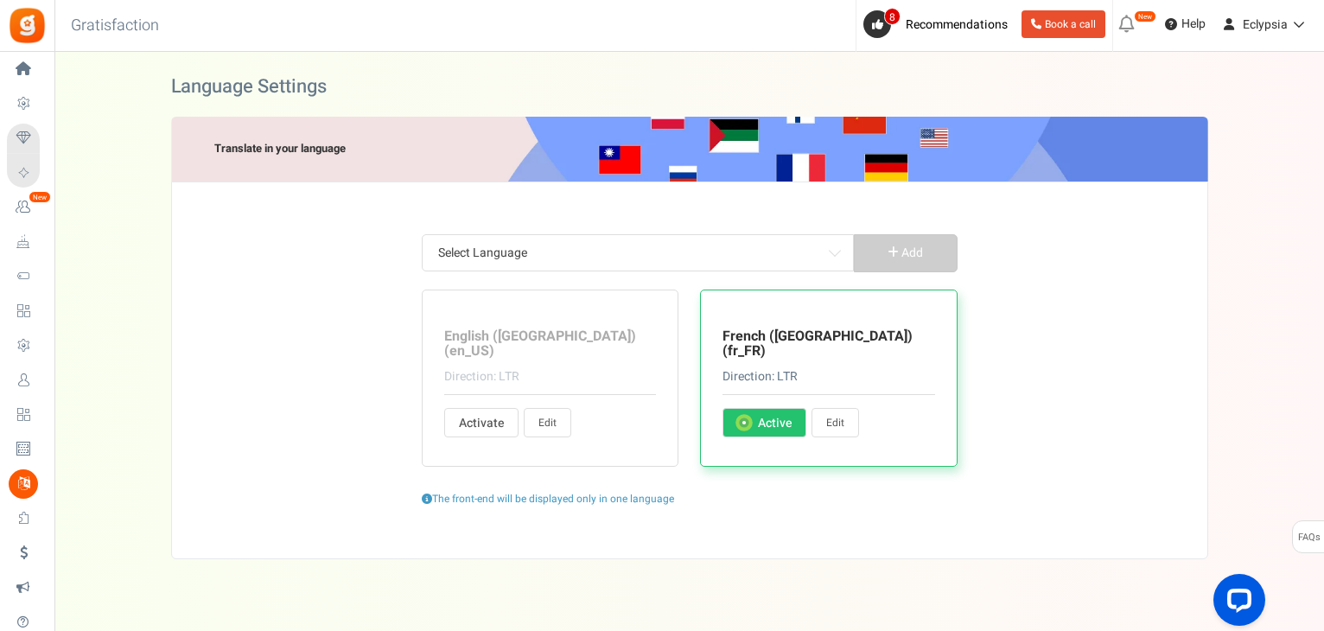
type input "Code postal"
type input "Le genre"
type input "Femme"
type input "Homme"
type input "Autre"
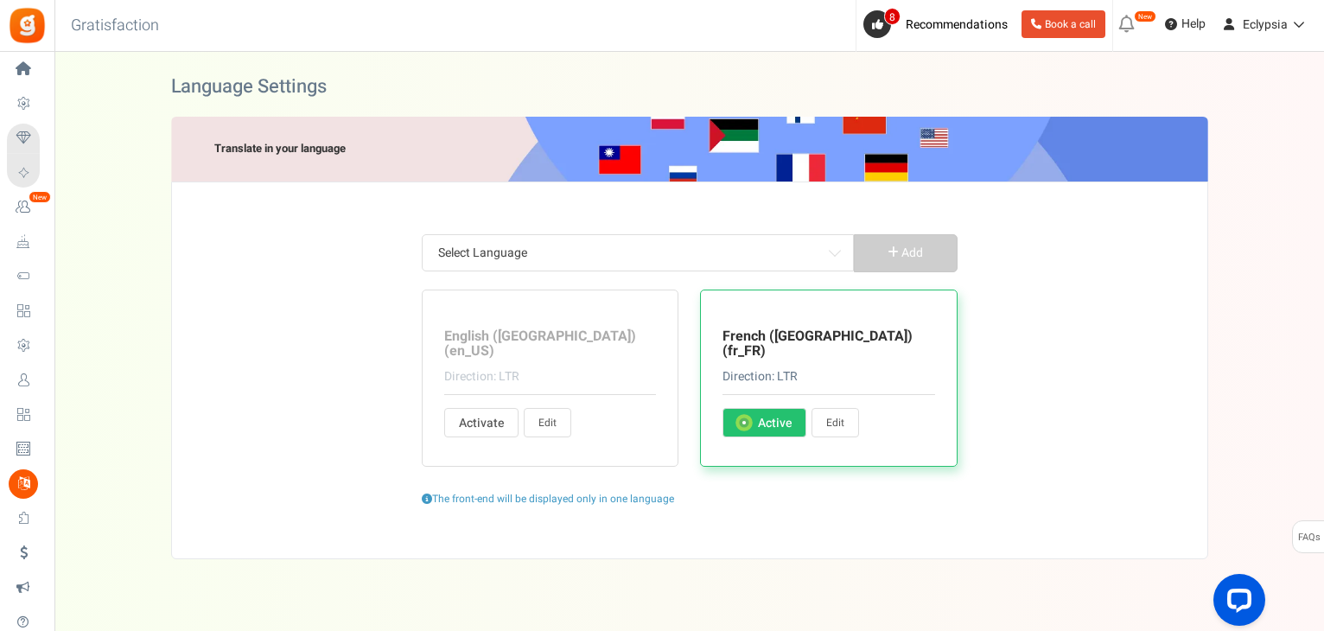
type input "Téléphone maison"
type input "Ville du domicile"
type input "Nom de famille"
type input "Habite à (Ville actuelle)"
type input "Bienvenue ! [PERSON_NAME] confirmer que nous pouvons vous envoyer des mails à p…"
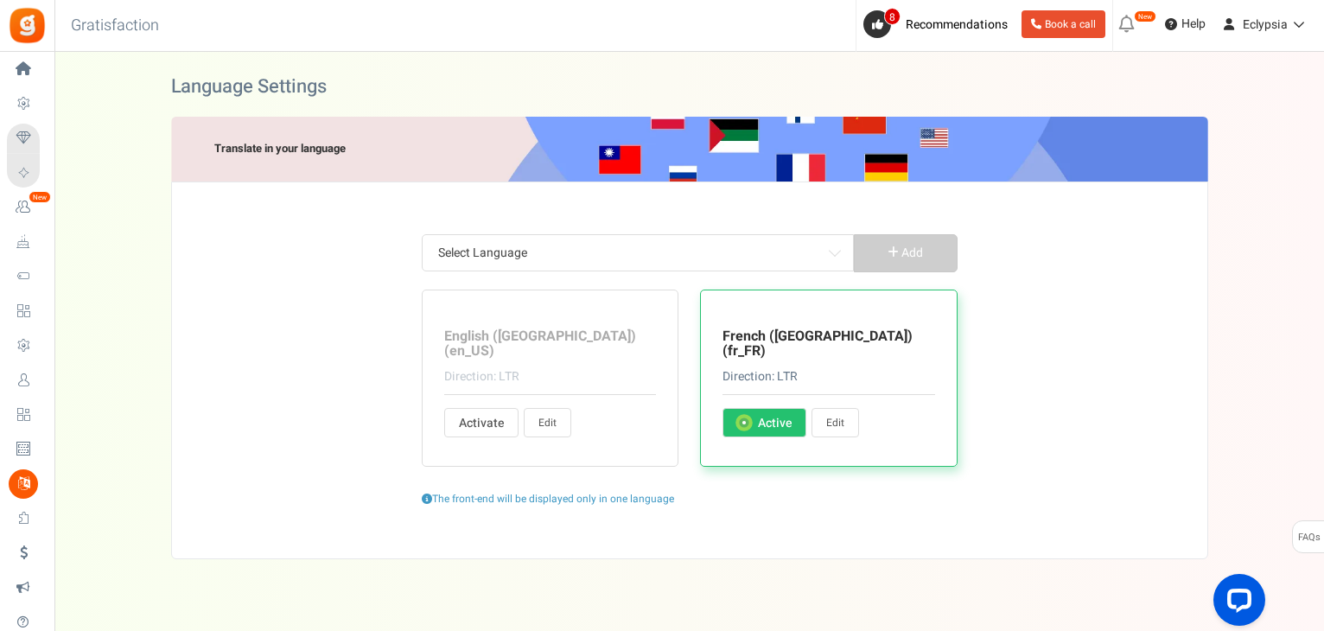
type input "Minimum dépensé %s"
type input "Mes récompenses"
type input "Nom"
type input "Imagem de perfil"
type input "Des restrictions s'appliquent"
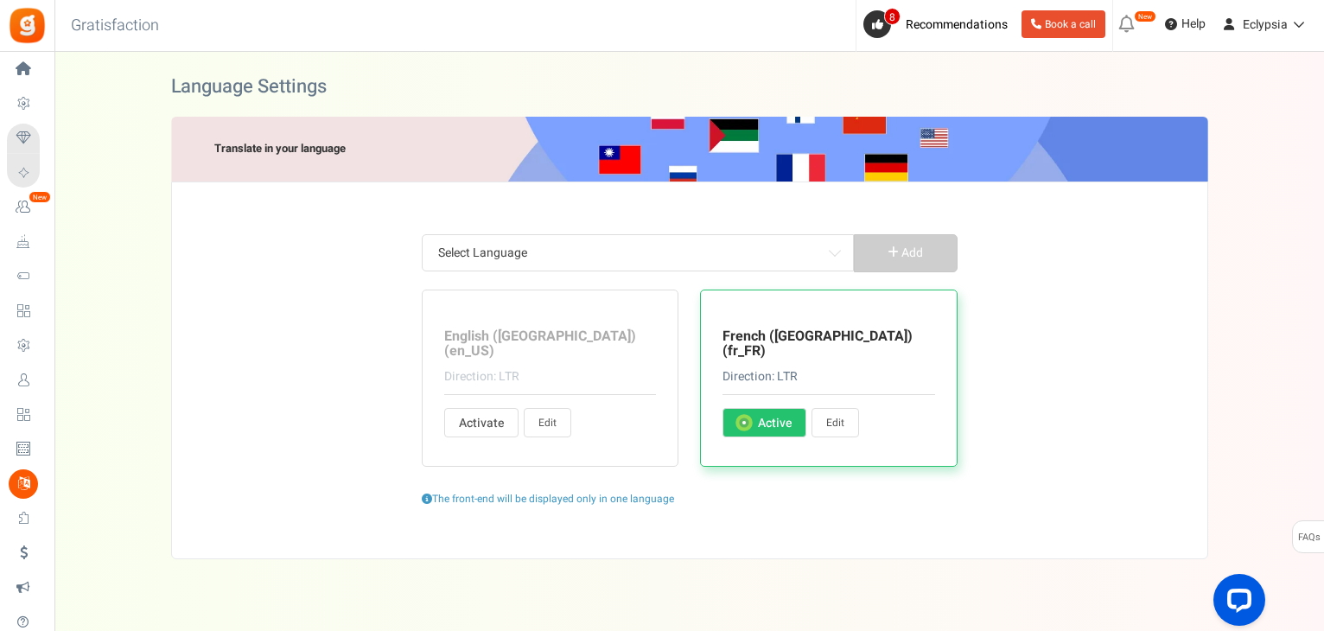
type input "Points échangés"
type input "Statut de la relation"
type input "Partager un lien"
type input "Obtenez des points en créant un compte"
type input "et une récompense instantanée aussi!"
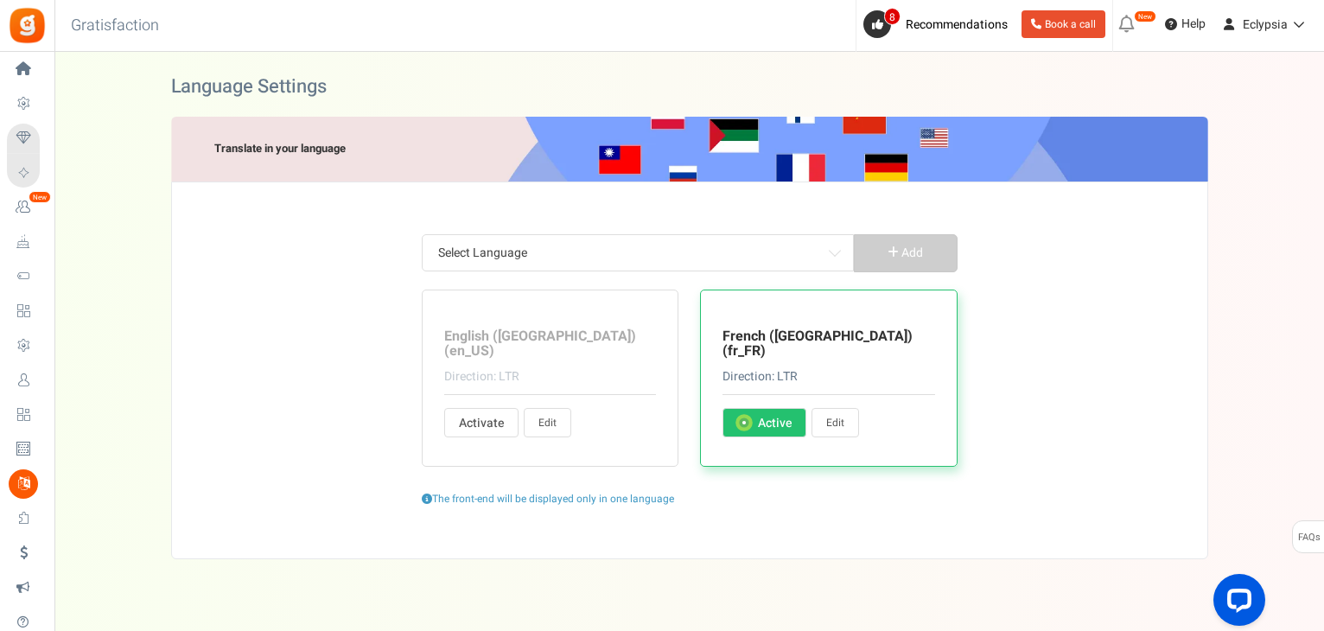
type input "Faites glisser pour sélectionner les points"
type input "Sujet :"
type input "À :"
type input "Points disponibles"
type input "Regarder l'historique de transactions"
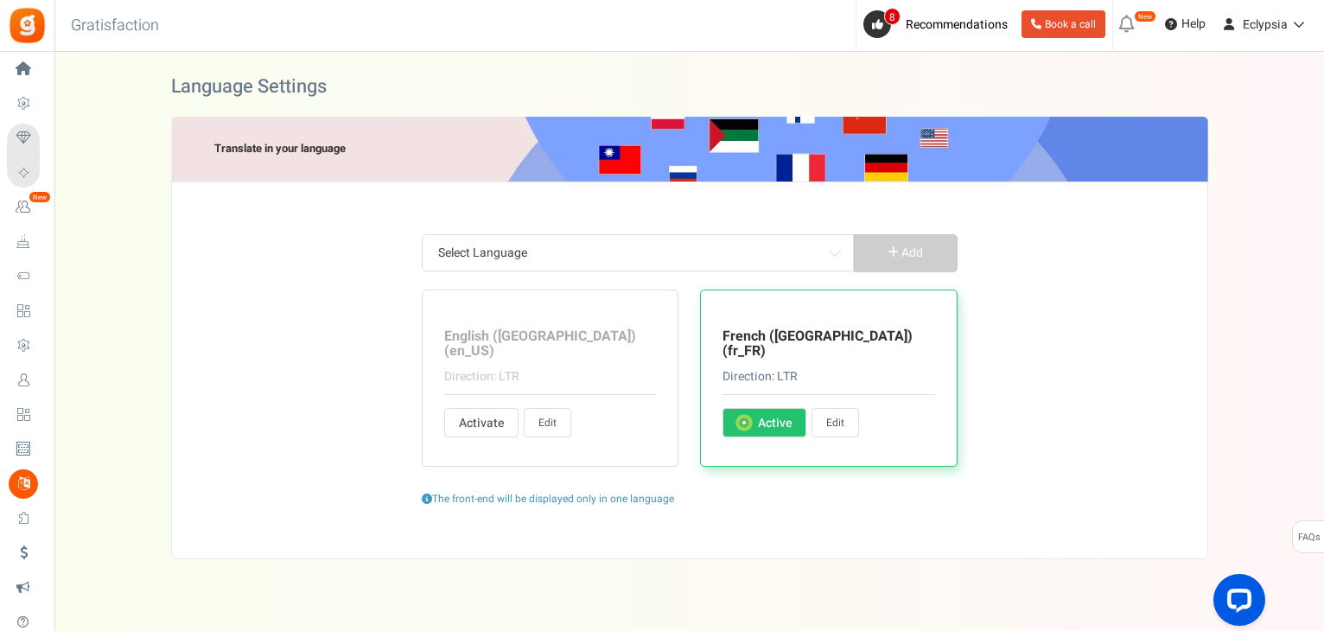
type input "Site web"
type input "Téléphone du bureau"
type input "Tu as"
type input "Votre nom"
type input "Votre mot de passe"
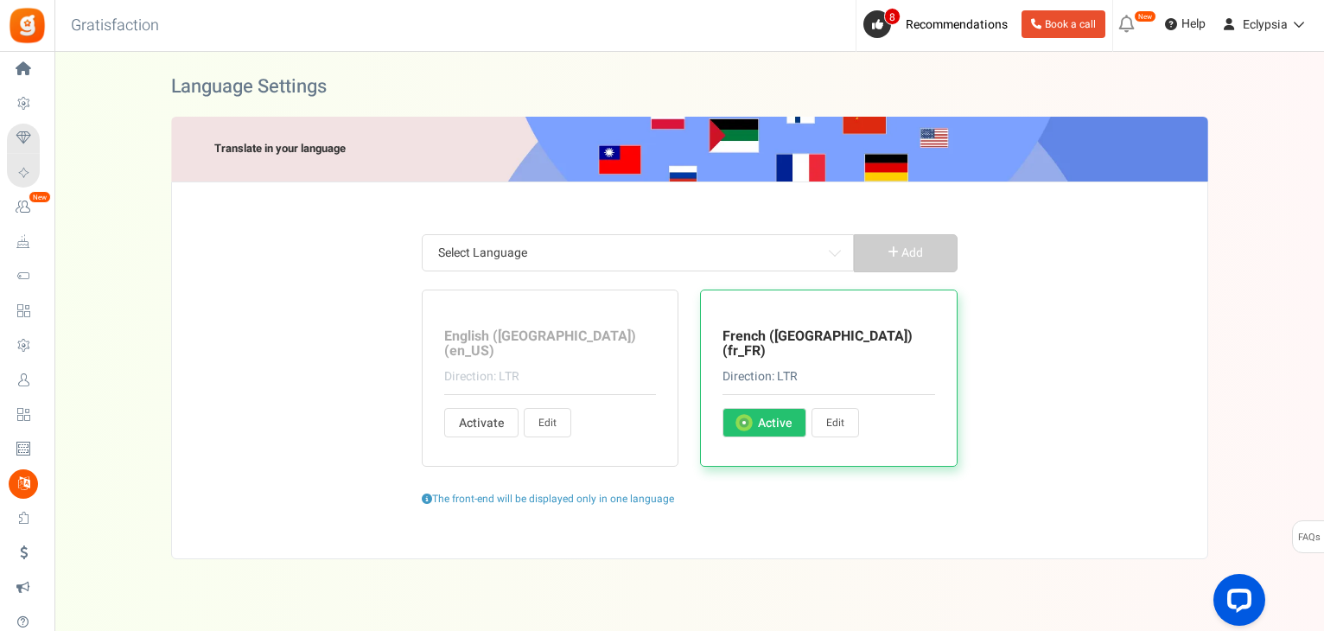
type input "Code postal"
type input "Derniers points de la période d'exclusion"
type input "Aimer"
type input "Chargement..."
type input "Se connecter"
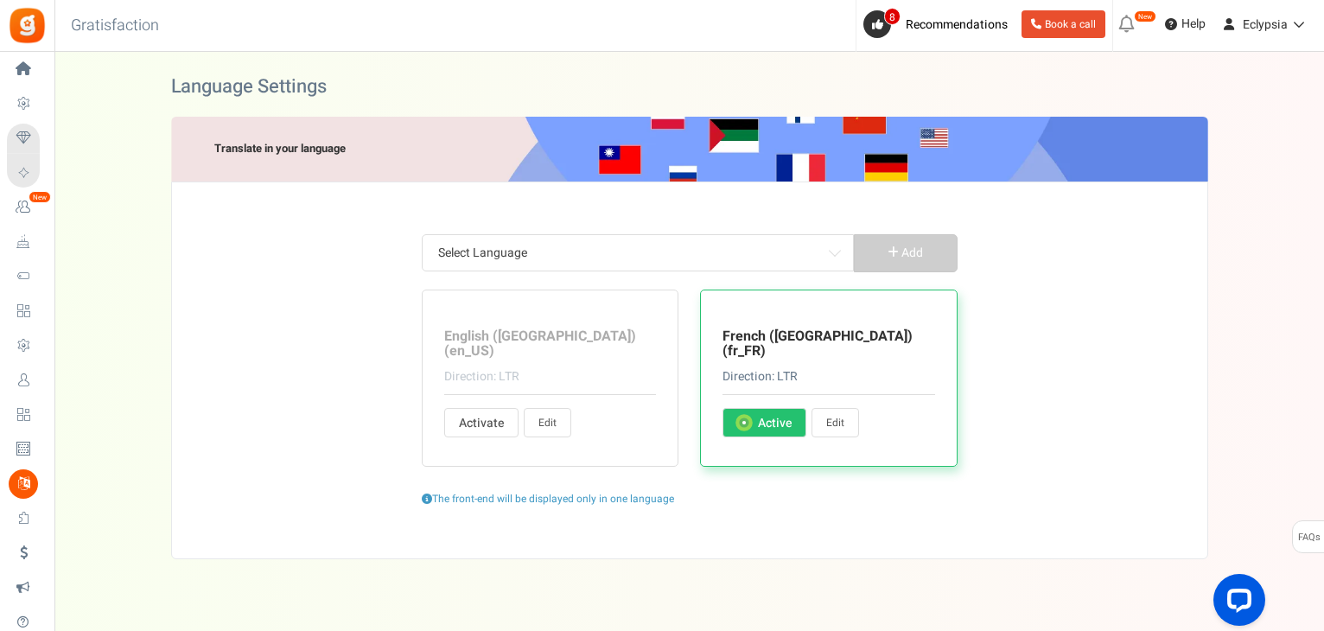
type input "Bonjour"
type input "pour vérifier votre solde ou échanger des points."
type input "Veuillez vous connecter avec vos informations d'identification enregistrées ou …"
type input "Connectez-vous à YouTube"
type input "Se déconnecter"
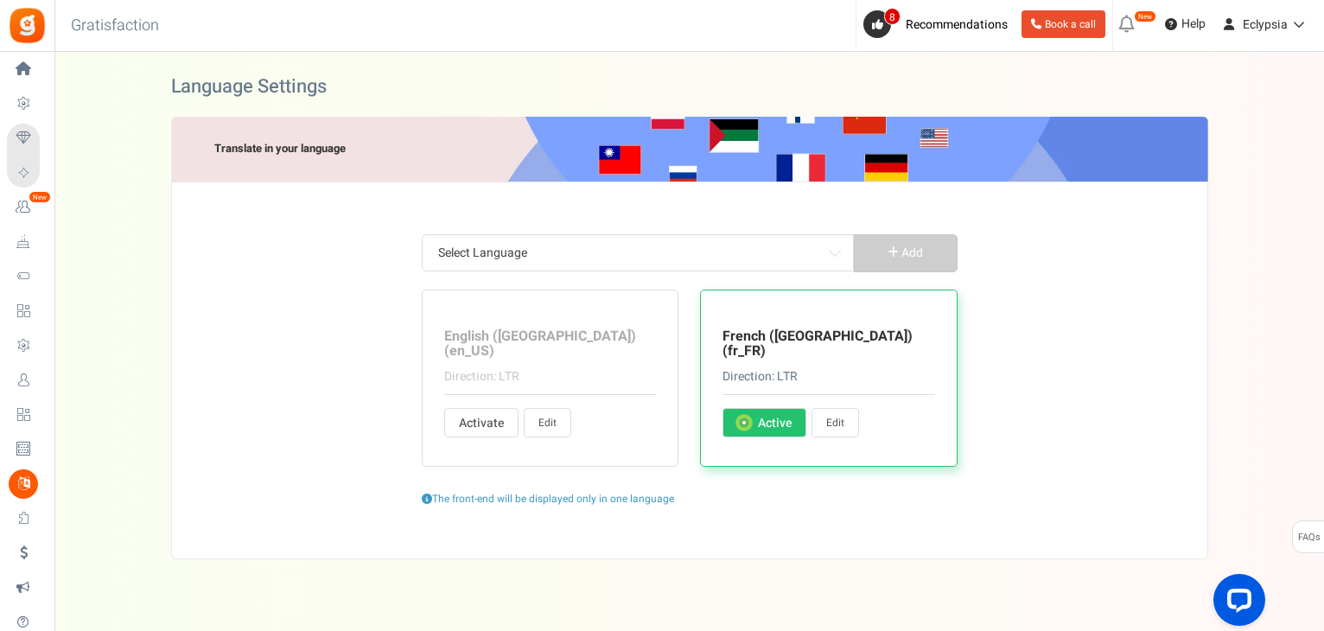
type input "Historique de mes points"
type input "Afficher les récompenses et réclamer"
type input "Historique de transactions"
type input "Lien magique"
type input "Nous avons envoyé un e-mail avec un lien magique qui vous connectera instantané…"
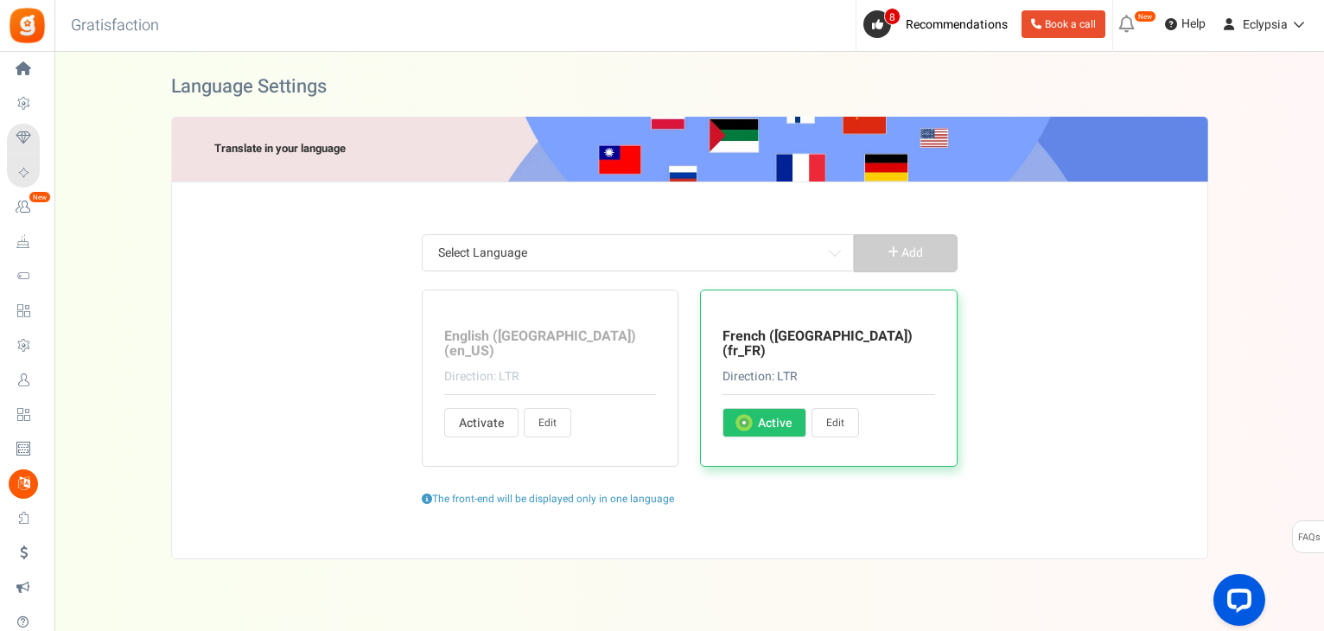
type input "Réinitialiser la demande de mot de passe"
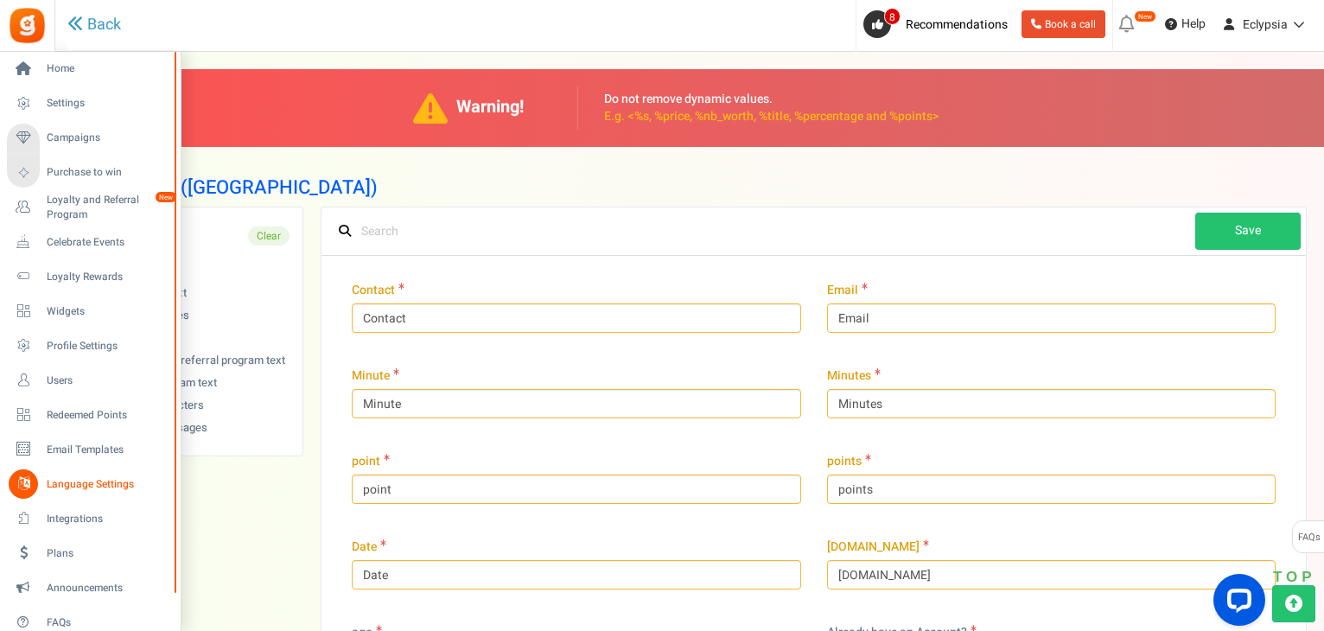
click at [72, 481] on span "Language Settings" at bounding box center [107, 484] width 121 height 15
click at [69, 135] on span "Campaigns" at bounding box center [107, 138] width 121 height 15
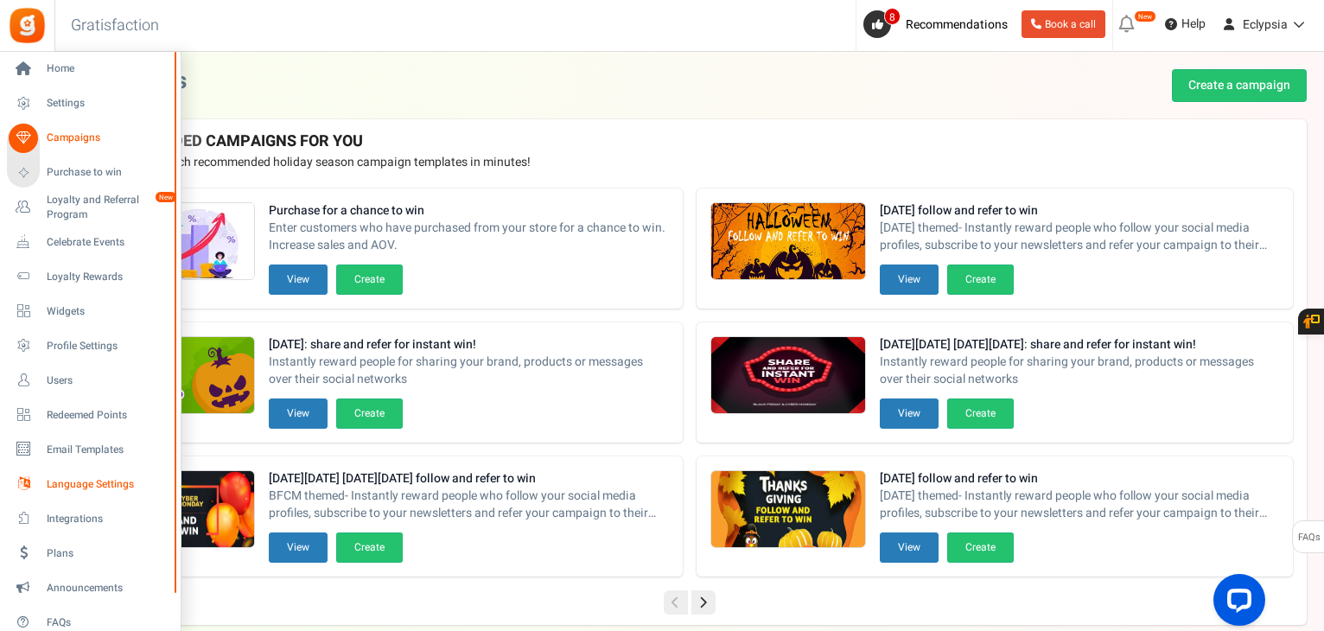
click at [79, 479] on span "Language Settings" at bounding box center [107, 484] width 121 height 15
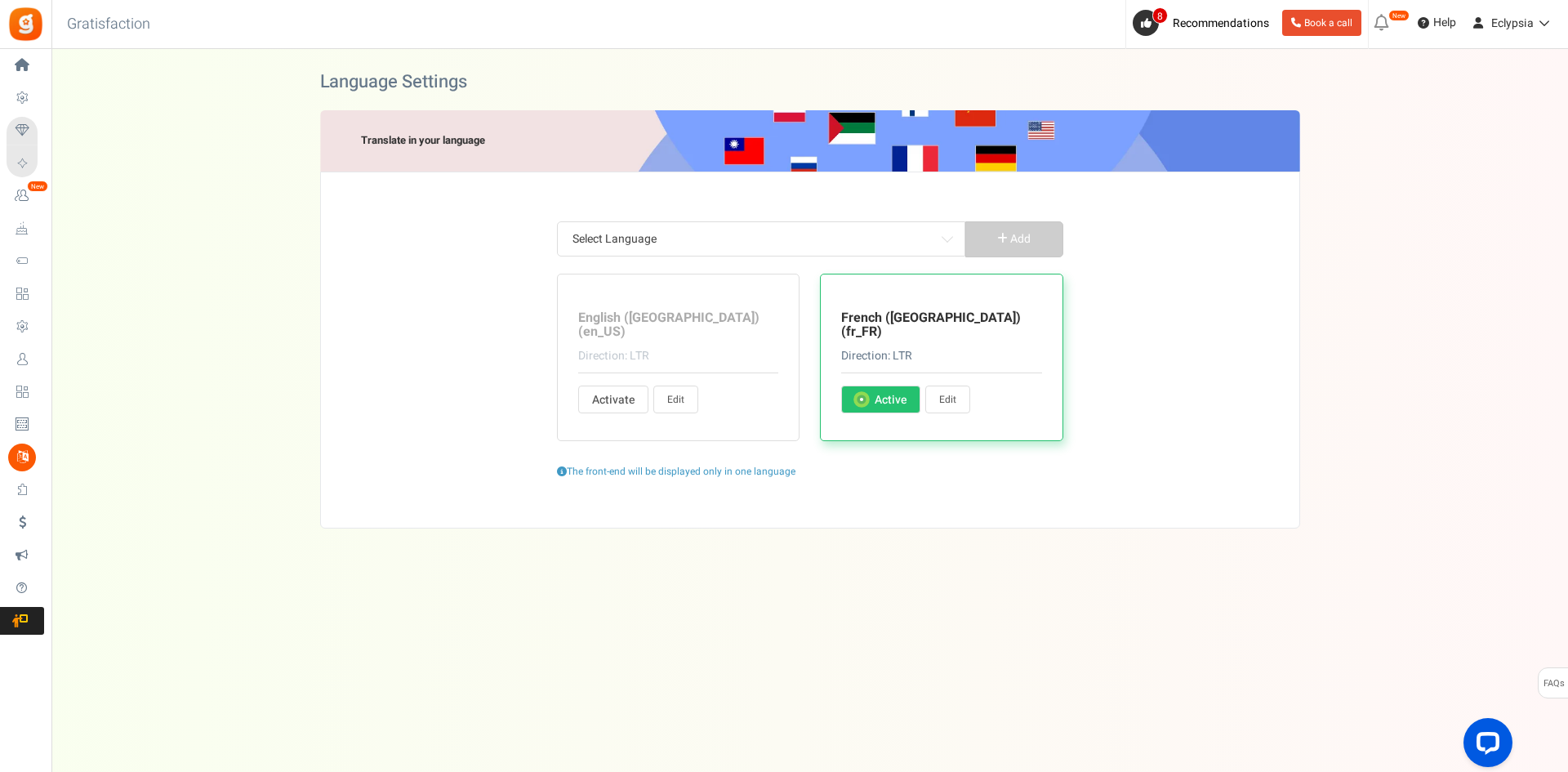
click at [946, 386] on link "Edit" at bounding box center [947, 399] width 45 height 27
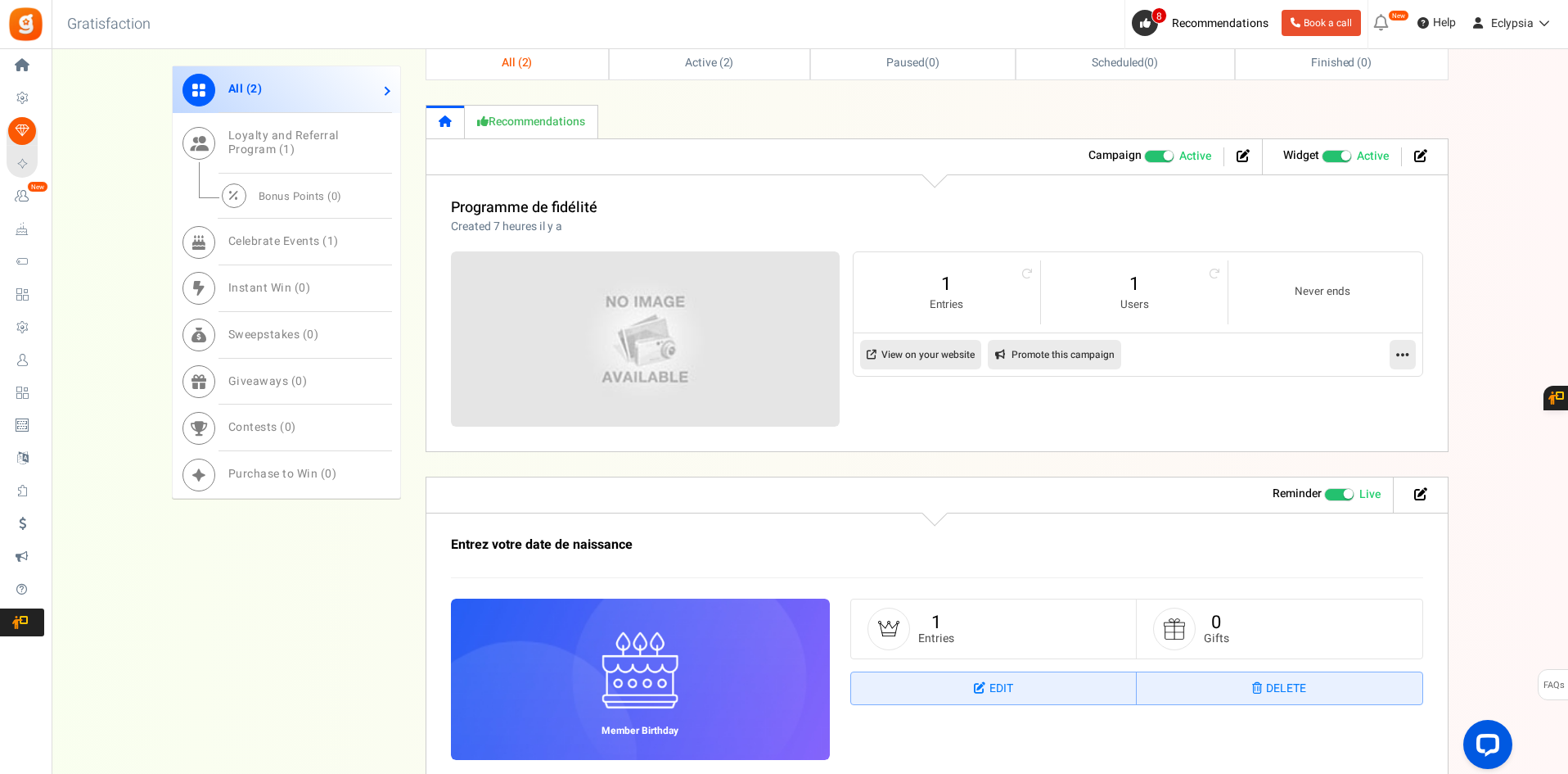
scroll to position [901, 0]
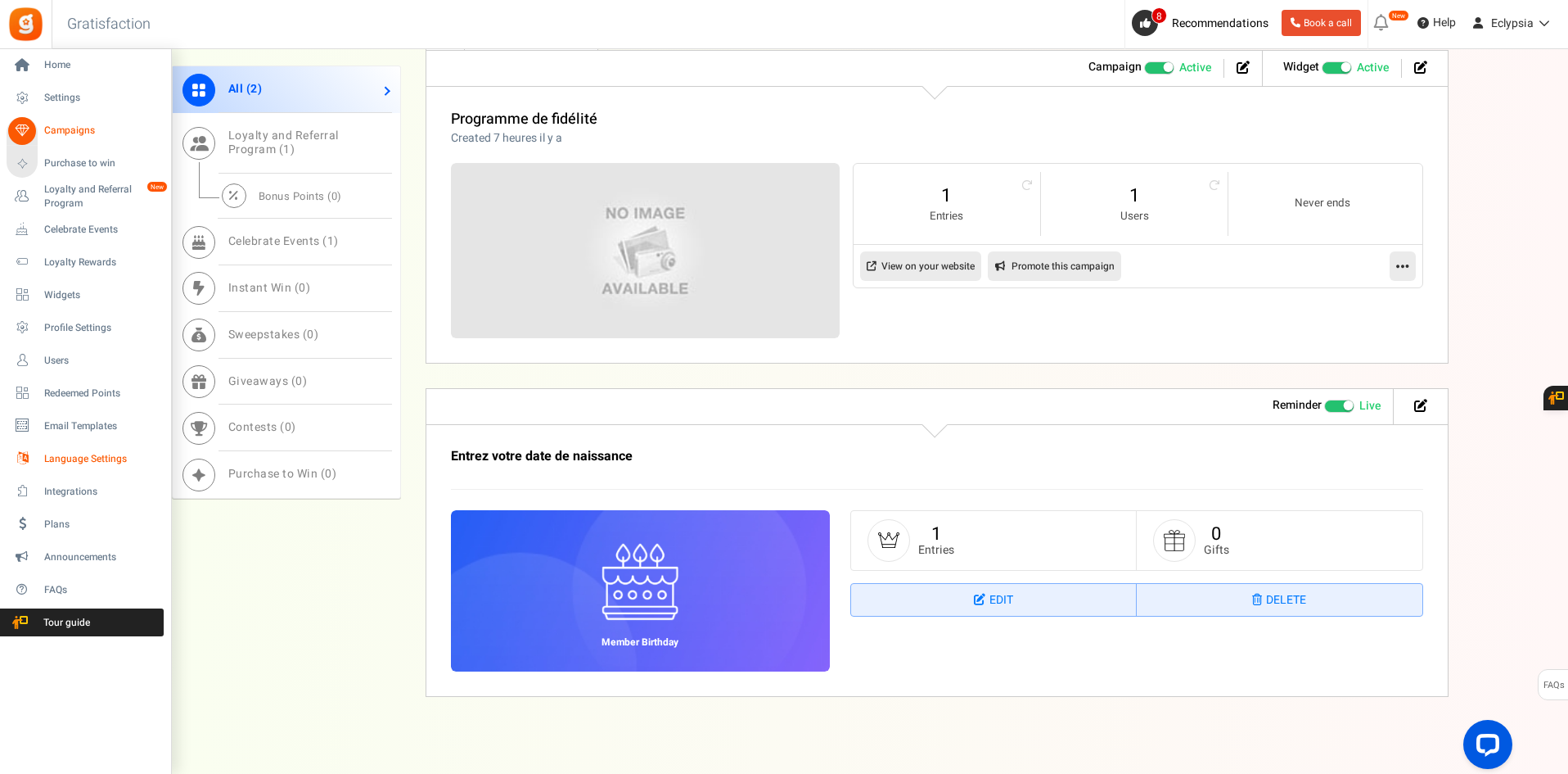
click at [83, 460] on span "Language Settings" at bounding box center [101, 459] width 115 height 14
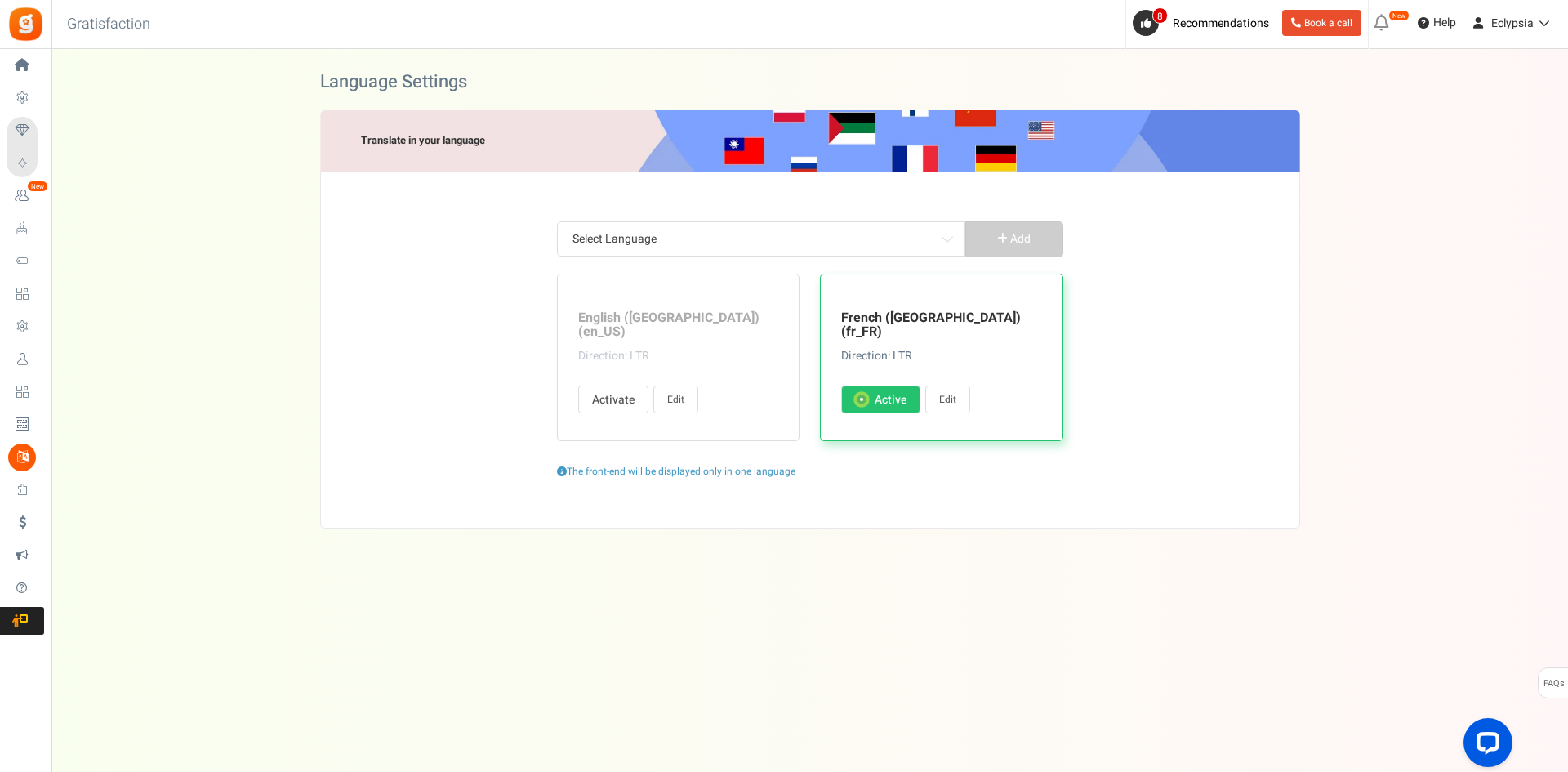
click at [951, 386] on link "Edit" at bounding box center [947, 399] width 45 height 27
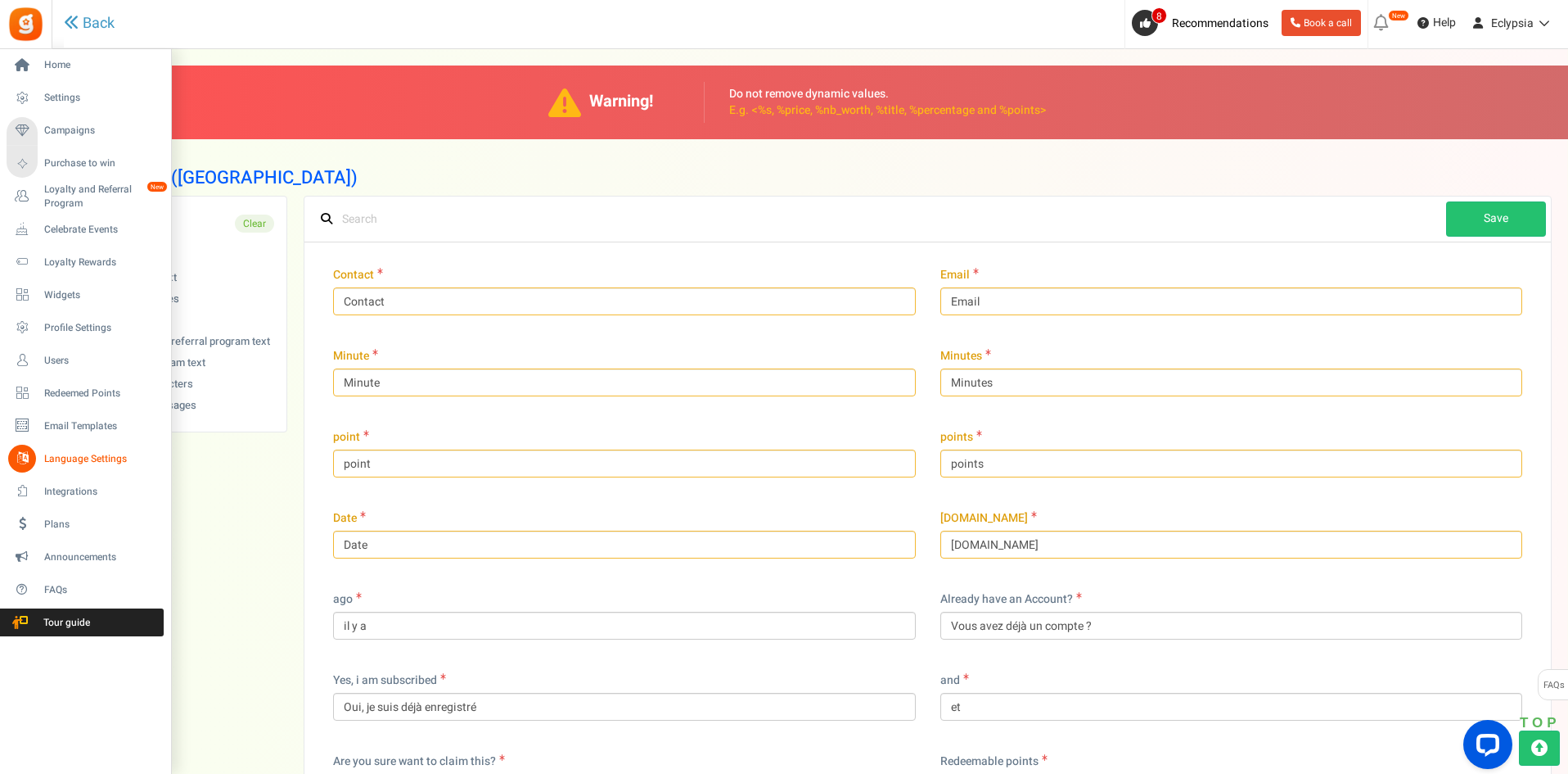
click at [70, 454] on span "Language Settings" at bounding box center [101, 459] width 115 height 14
click at [63, 486] on span "Integrations" at bounding box center [101, 492] width 115 height 14
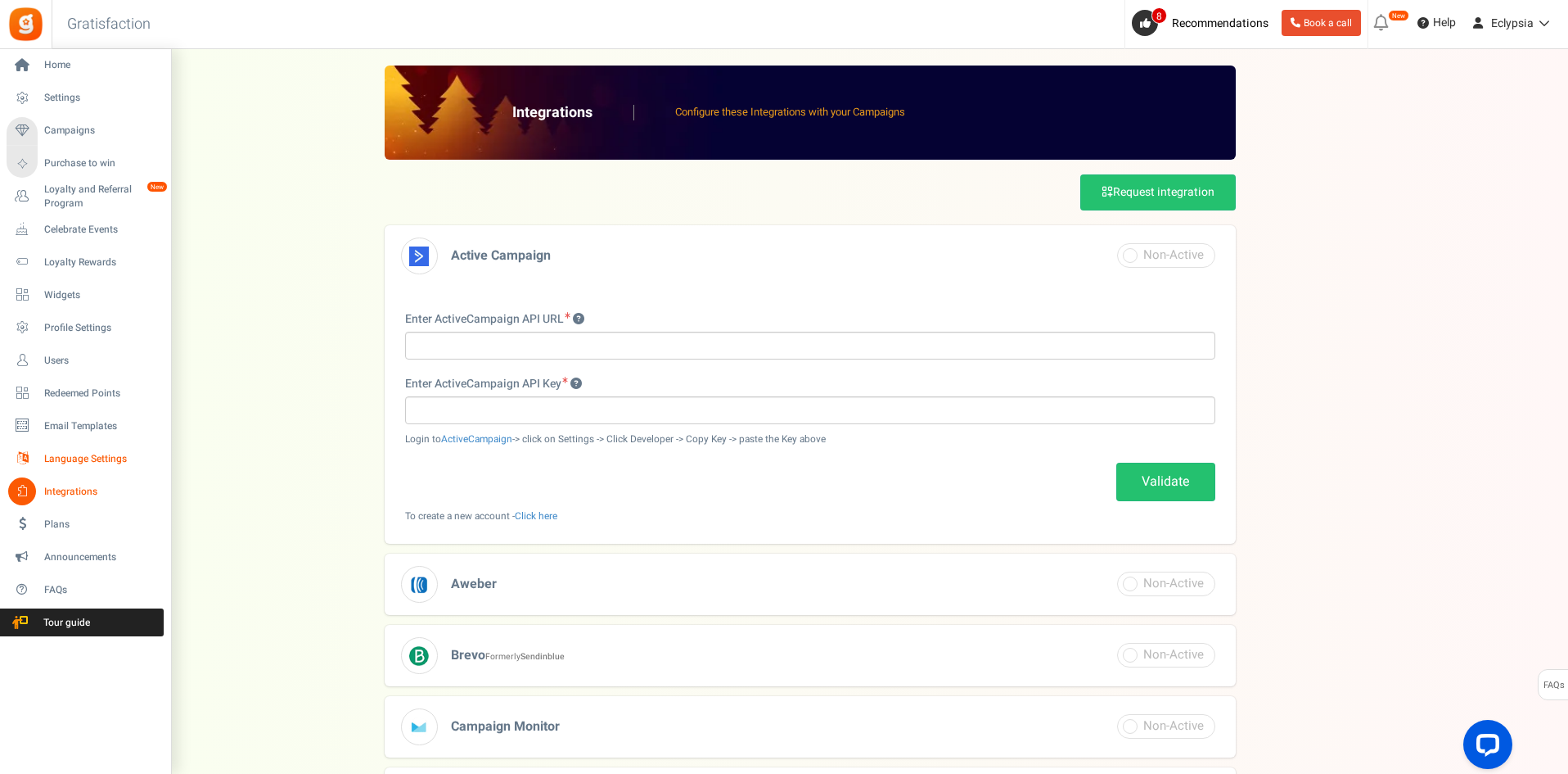
click at [85, 452] on span "Language Settings" at bounding box center [101, 459] width 115 height 14
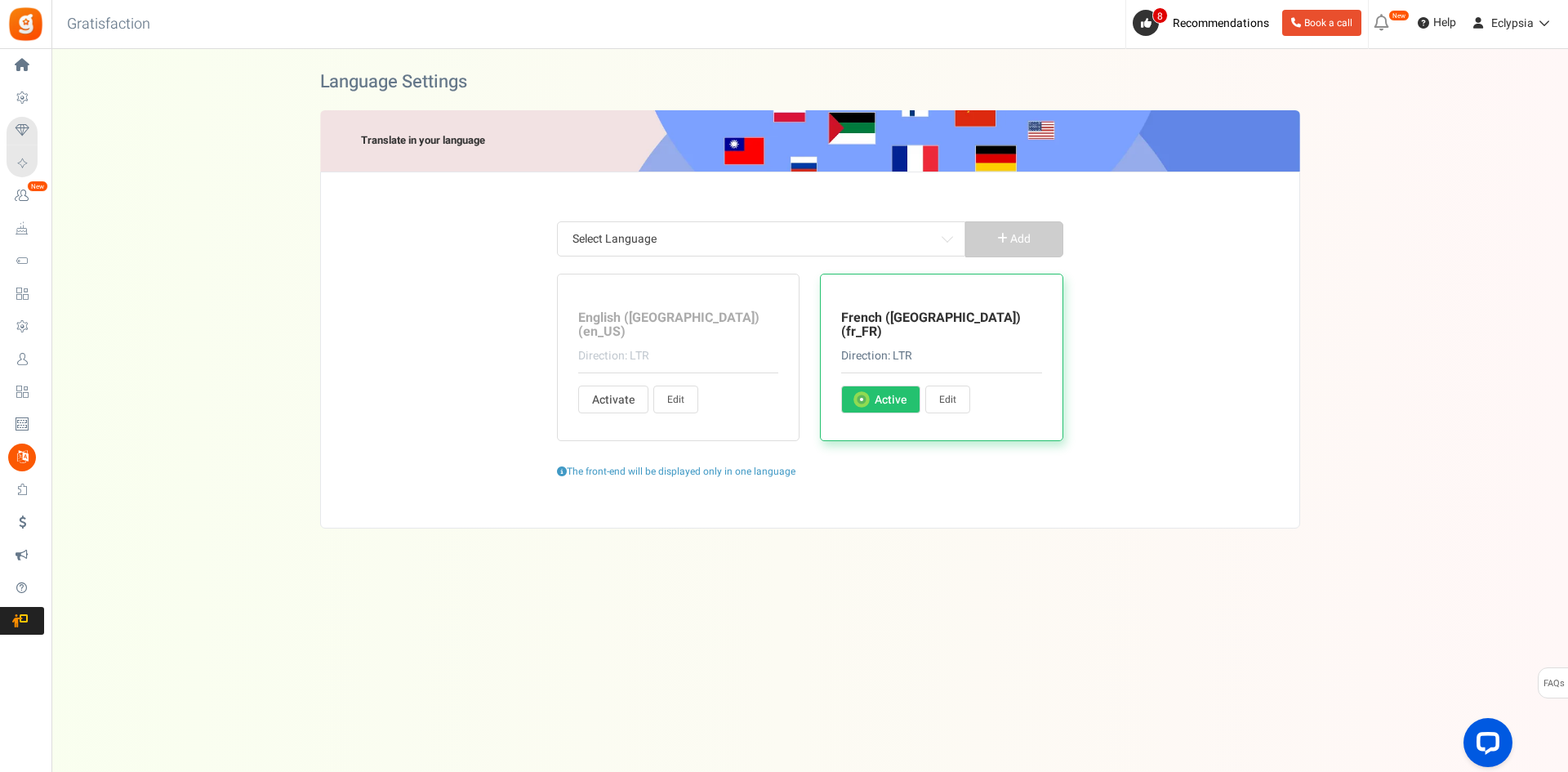
click at [250, 342] on div "Language Settings Last saved 2 mins ago Translate in your language 10 languages…" at bounding box center [810, 297] width 1483 height 463
